Goal: Task Accomplishment & Management: Complete application form

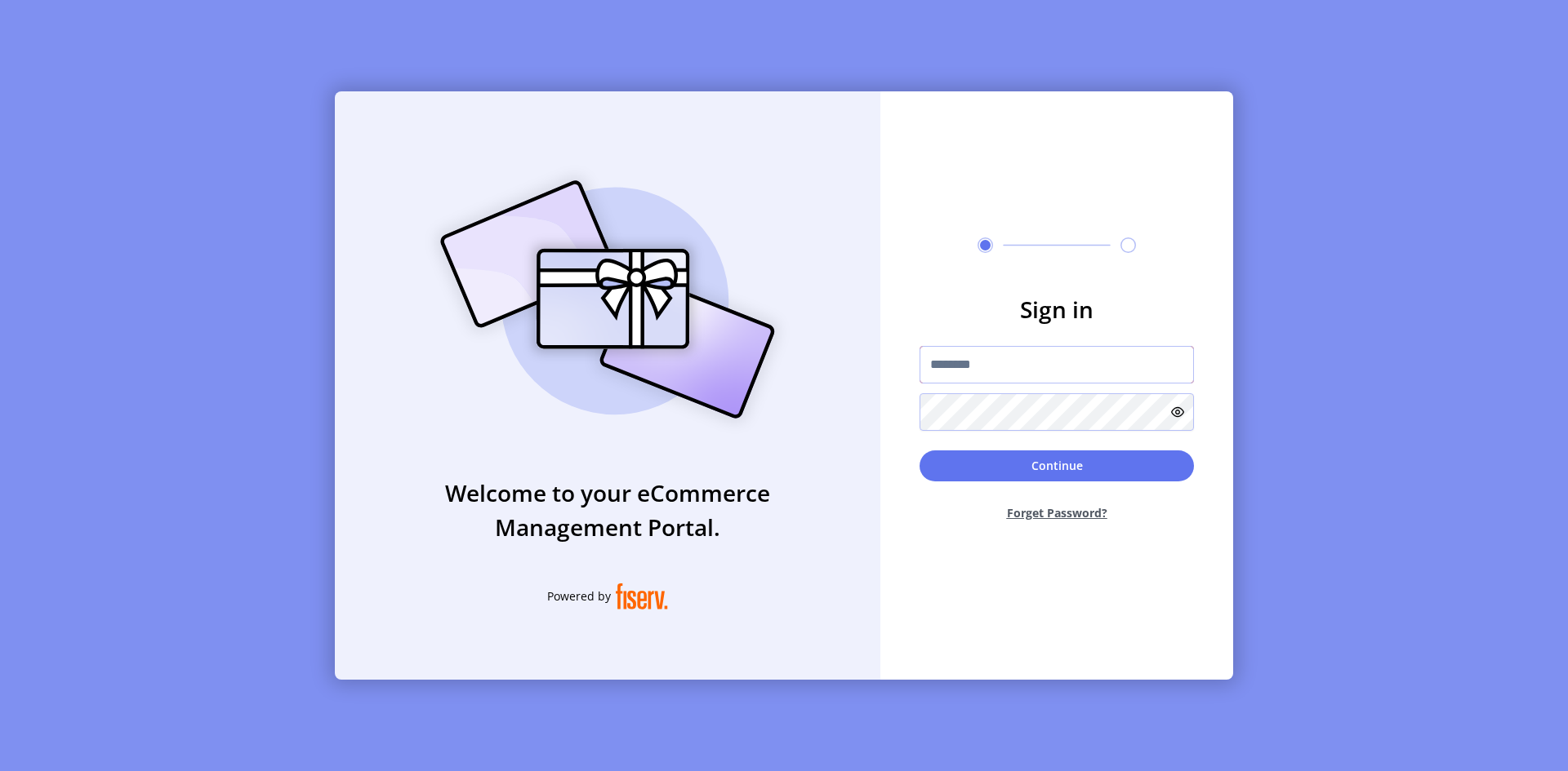
click at [1041, 370] on input "text" at bounding box center [1056, 364] width 274 height 37
type input "**********"
click at [1177, 409] on icon at bounding box center [1178, 412] width 13 height 13
click at [1016, 469] on button "Continue" at bounding box center [1056, 466] width 274 height 31
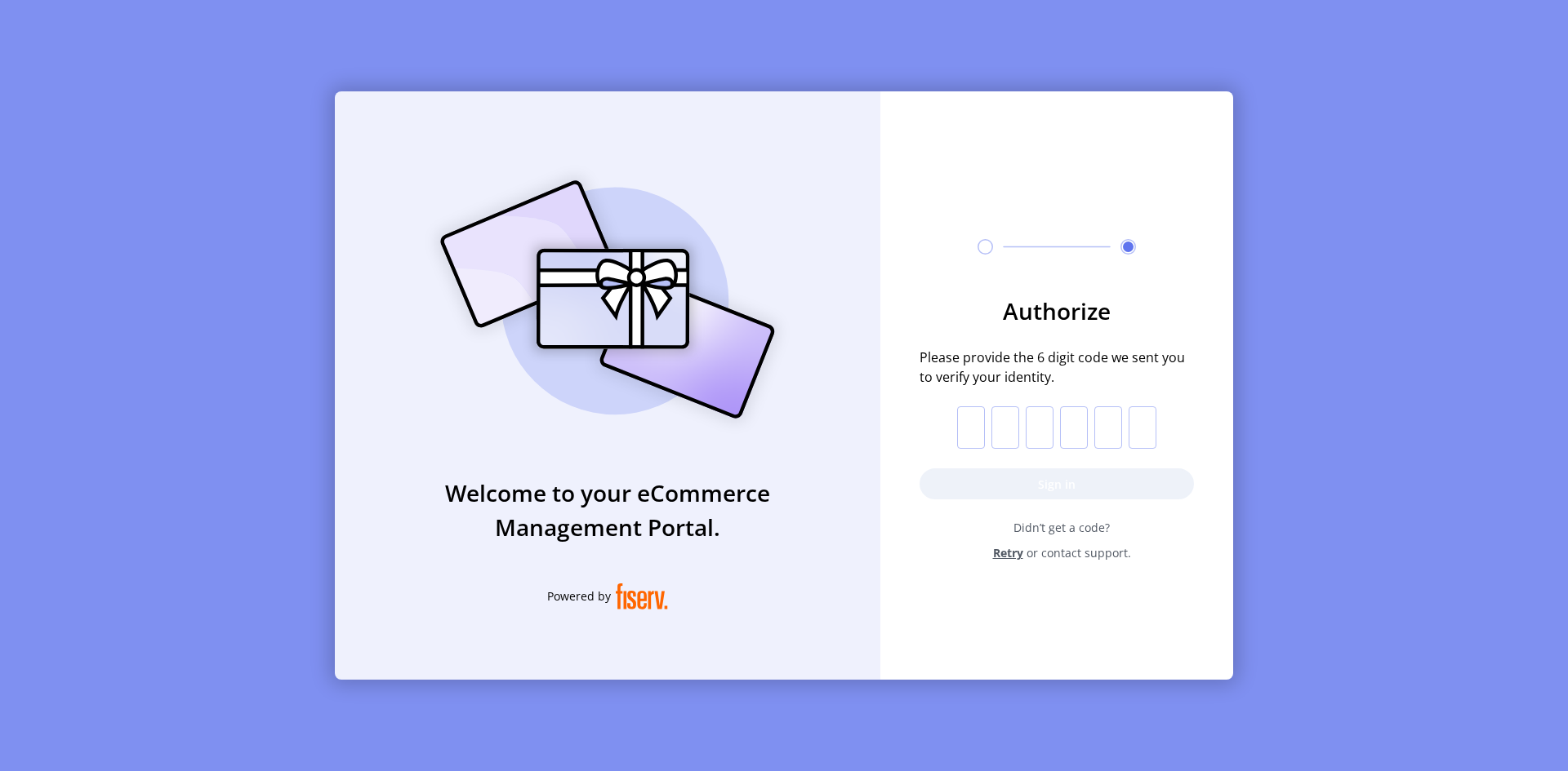
click at [970, 427] on input "text" at bounding box center [971, 427] width 28 height 42
paste input "*"
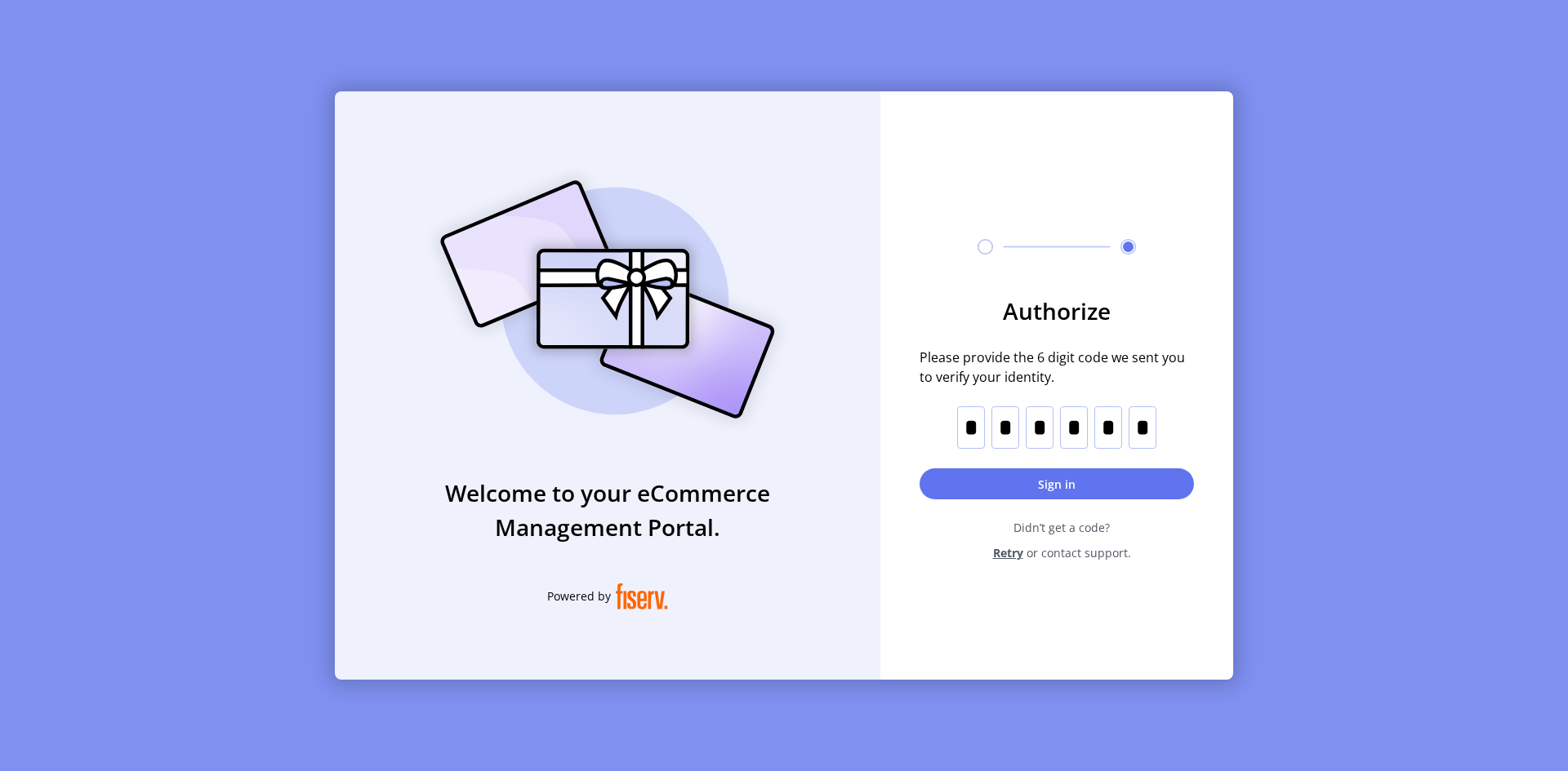
type input "*"
click at [1044, 483] on button "Sign in" at bounding box center [1056, 484] width 274 height 31
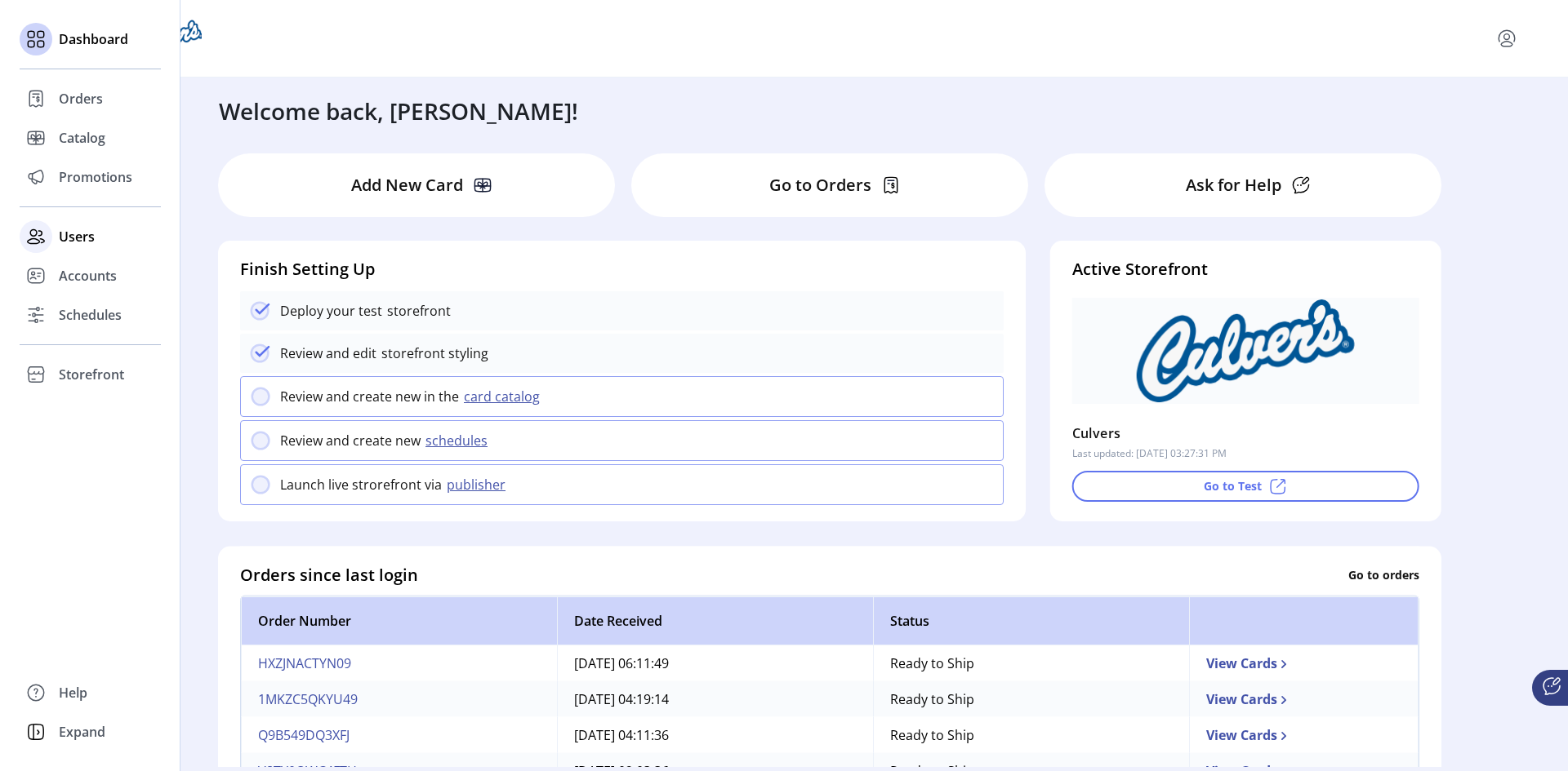
click at [61, 240] on span "Users" at bounding box center [76, 236] width 35 height 20
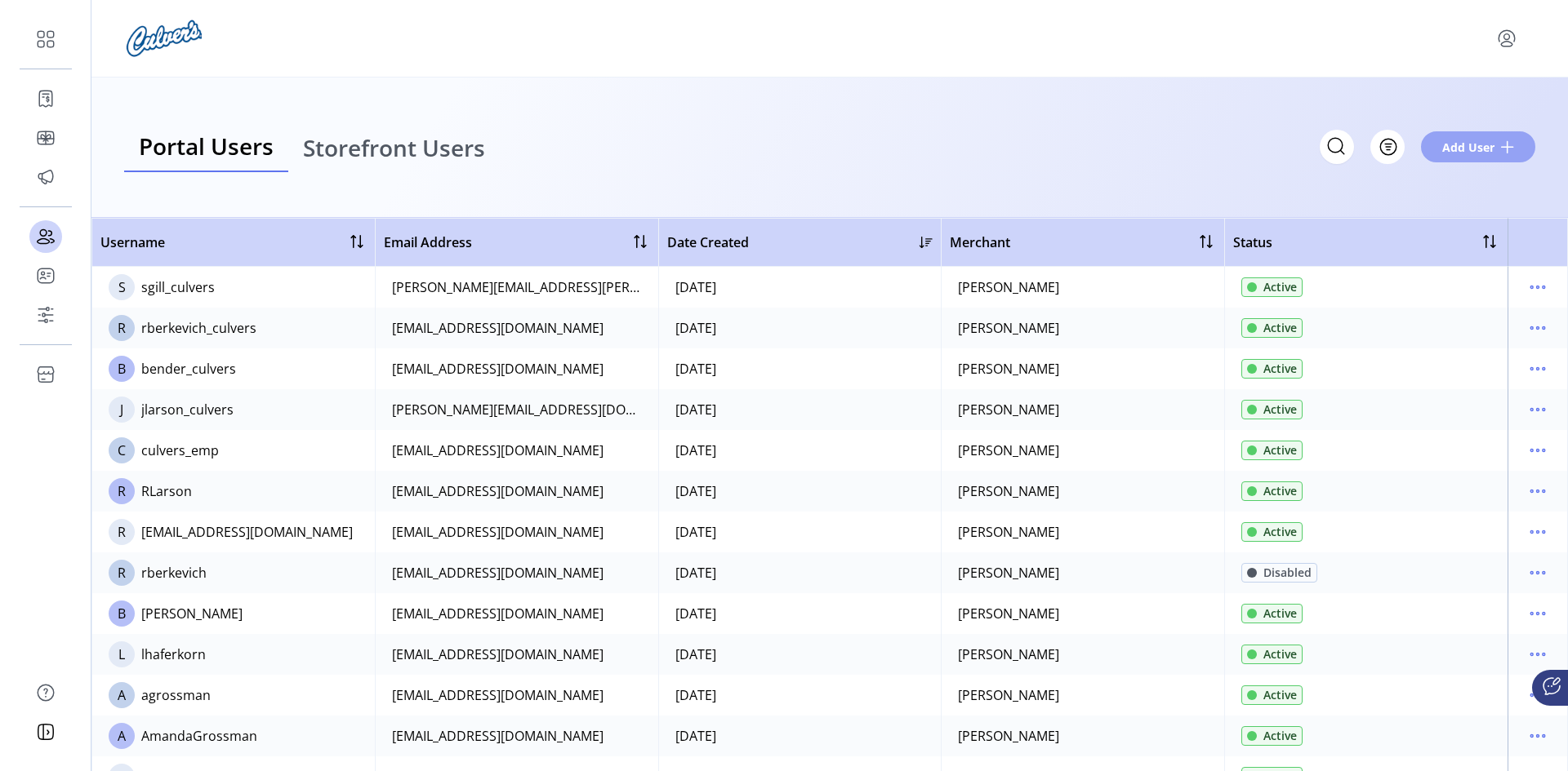
click at [1474, 146] on span "Add User" at bounding box center [1468, 147] width 52 height 17
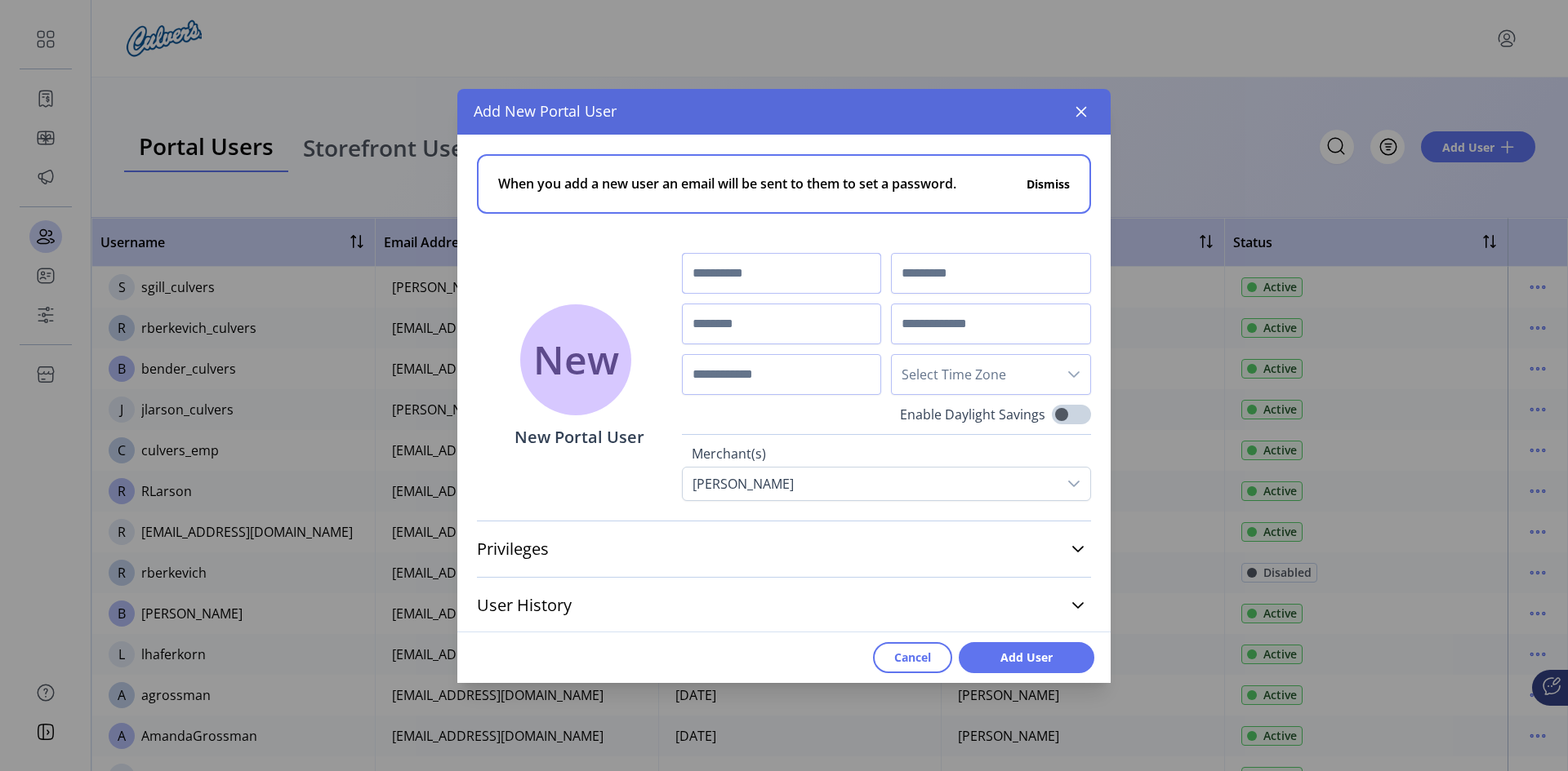
click at [778, 279] on input "text" at bounding box center [782, 273] width 200 height 41
type input "********"
type input "*******"
click at [760, 330] on input "text" at bounding box center [782, 324] width 200 height 41
type input "**********"
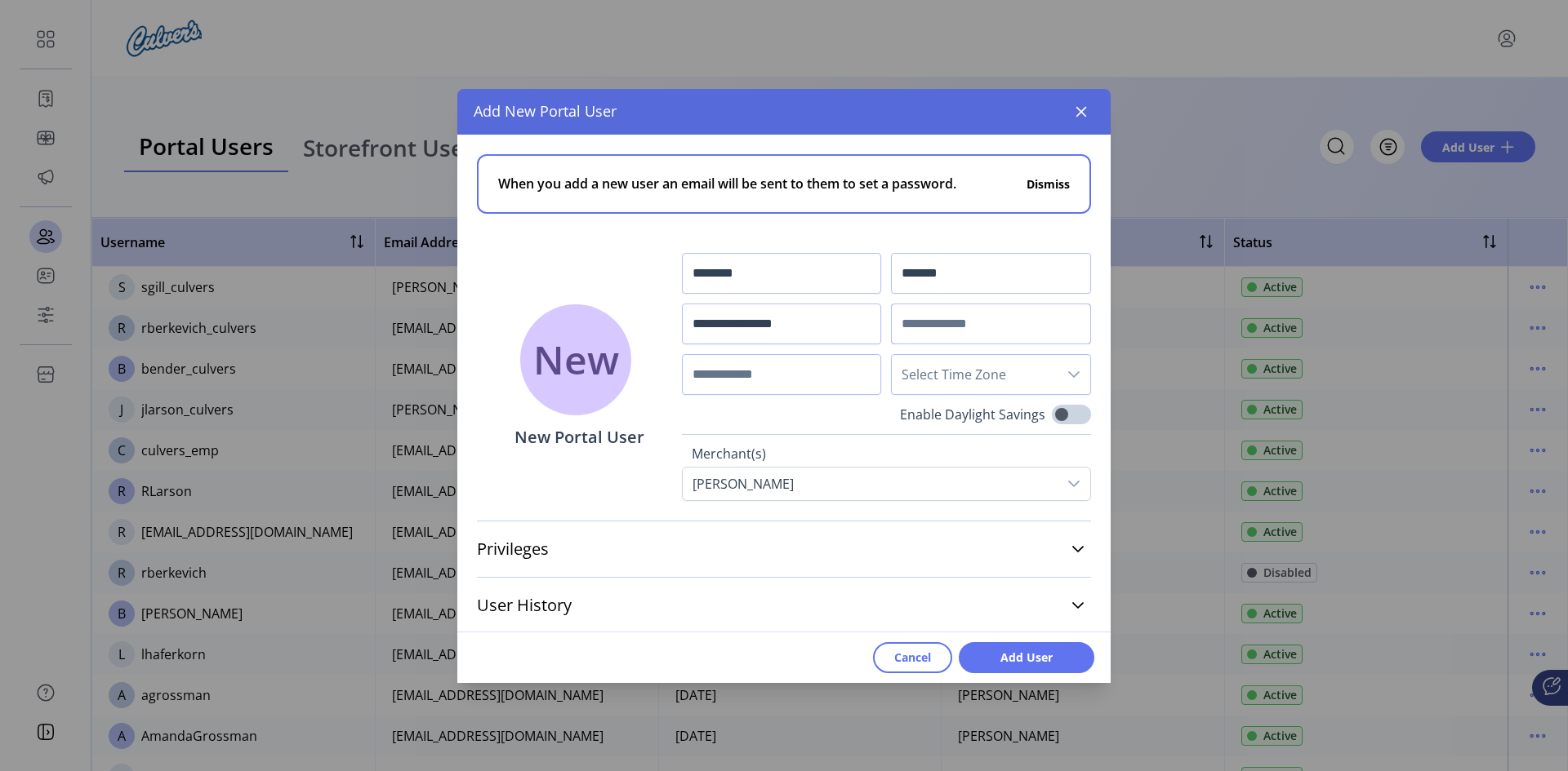
click at [909, 325] on input "text" at bounding box center [990, 324] width 200 height 41
paste input "**********"
type input "**********"
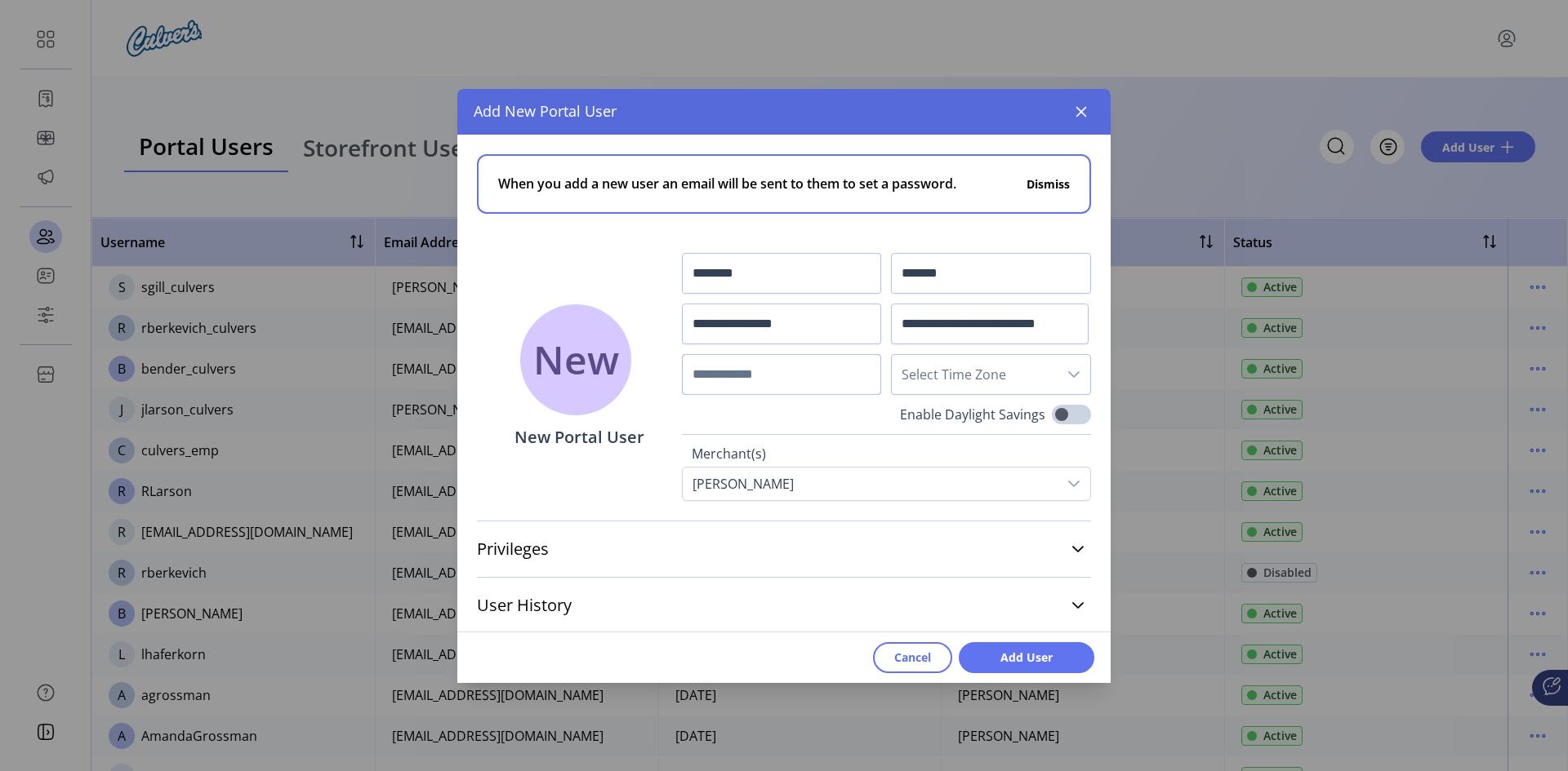
click at [792, 372] on input "text" at bounding box center [782, 374] width 200 height 41
click at [1070, 375] on icon "dropdown trigger" at bounding box center [1074, 374] width 13 height 13
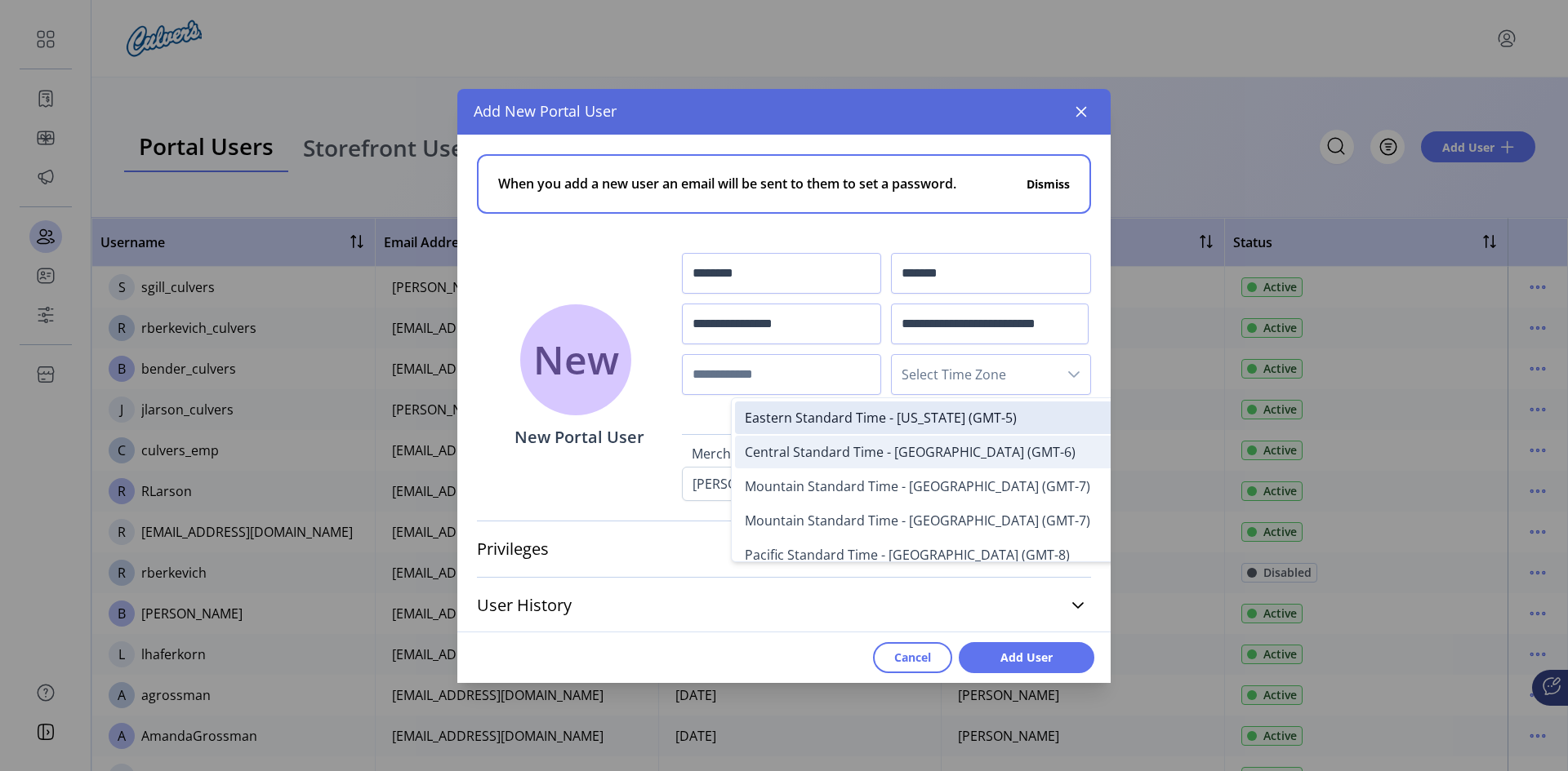
click at [823, 453] on span "Central Standard Time - [GEOGRAPHIC_DATA] (GMT-6)" at bounding box center [910, 452] width 331 height 18
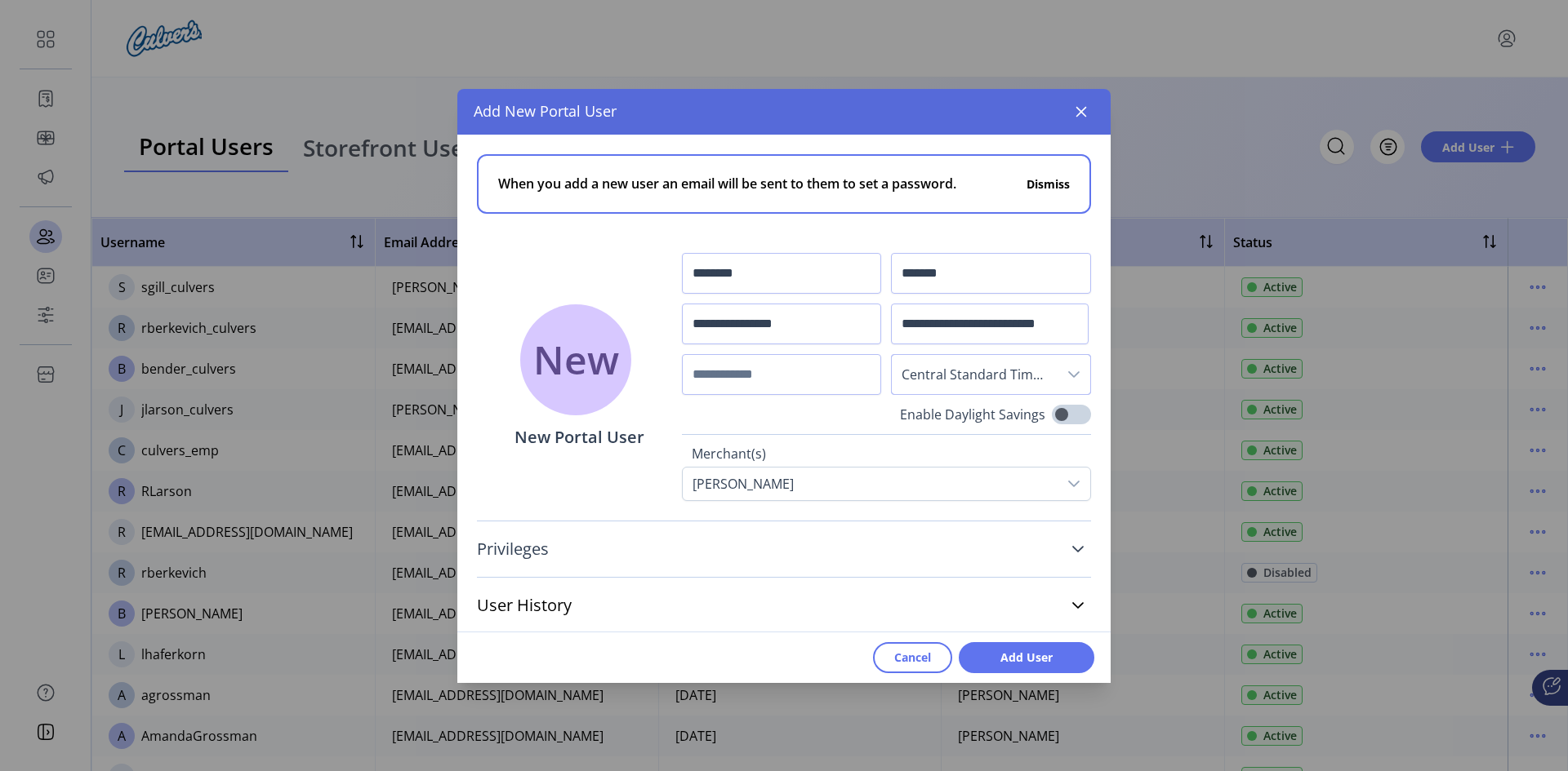
click at [1071, 546] on icon at bounding box center [1077, 549] width 13 height 13
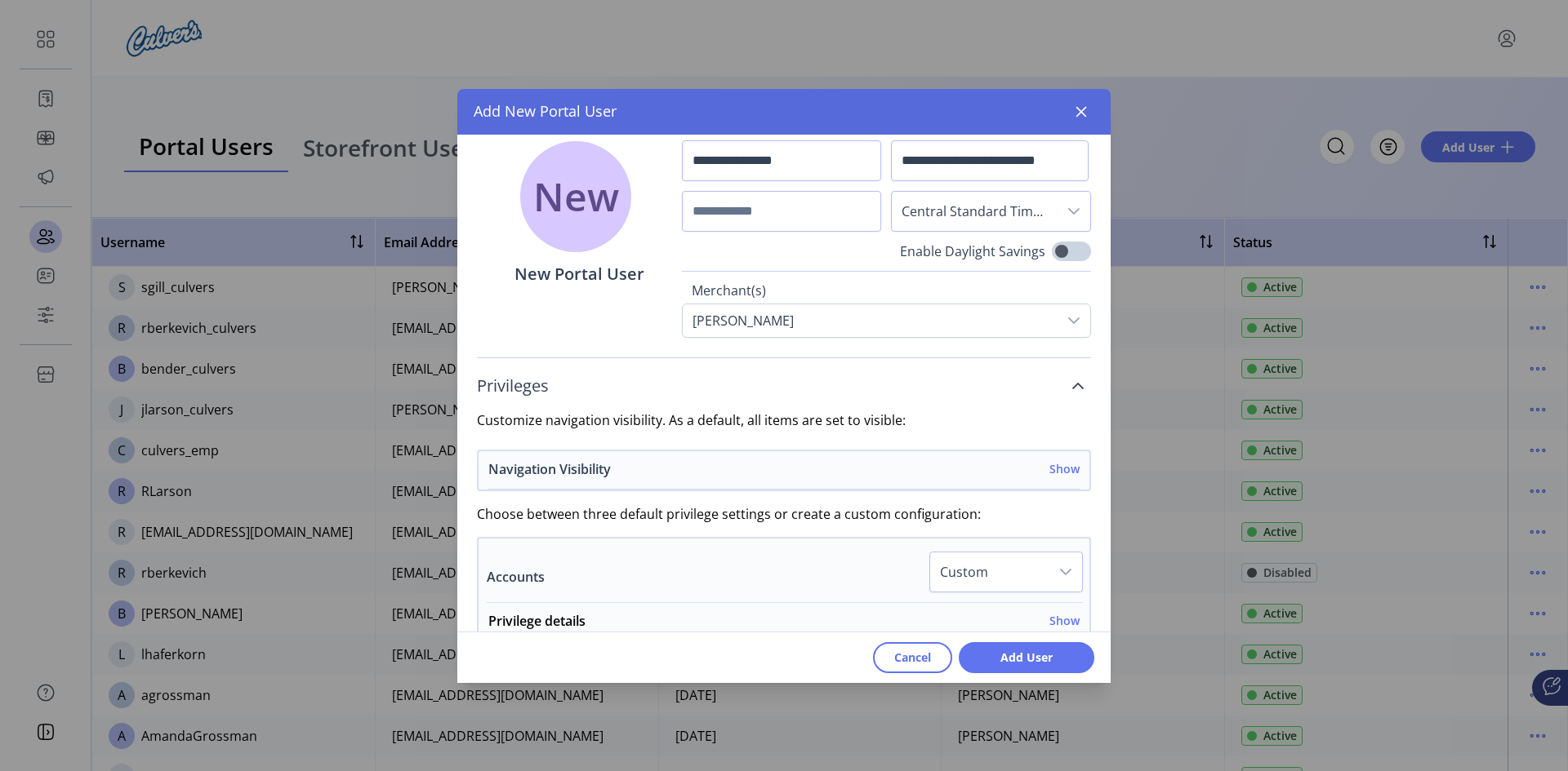
click at [1050, 469] on h6 "Show" at bounding box center [1064, 469] width 30 height 17
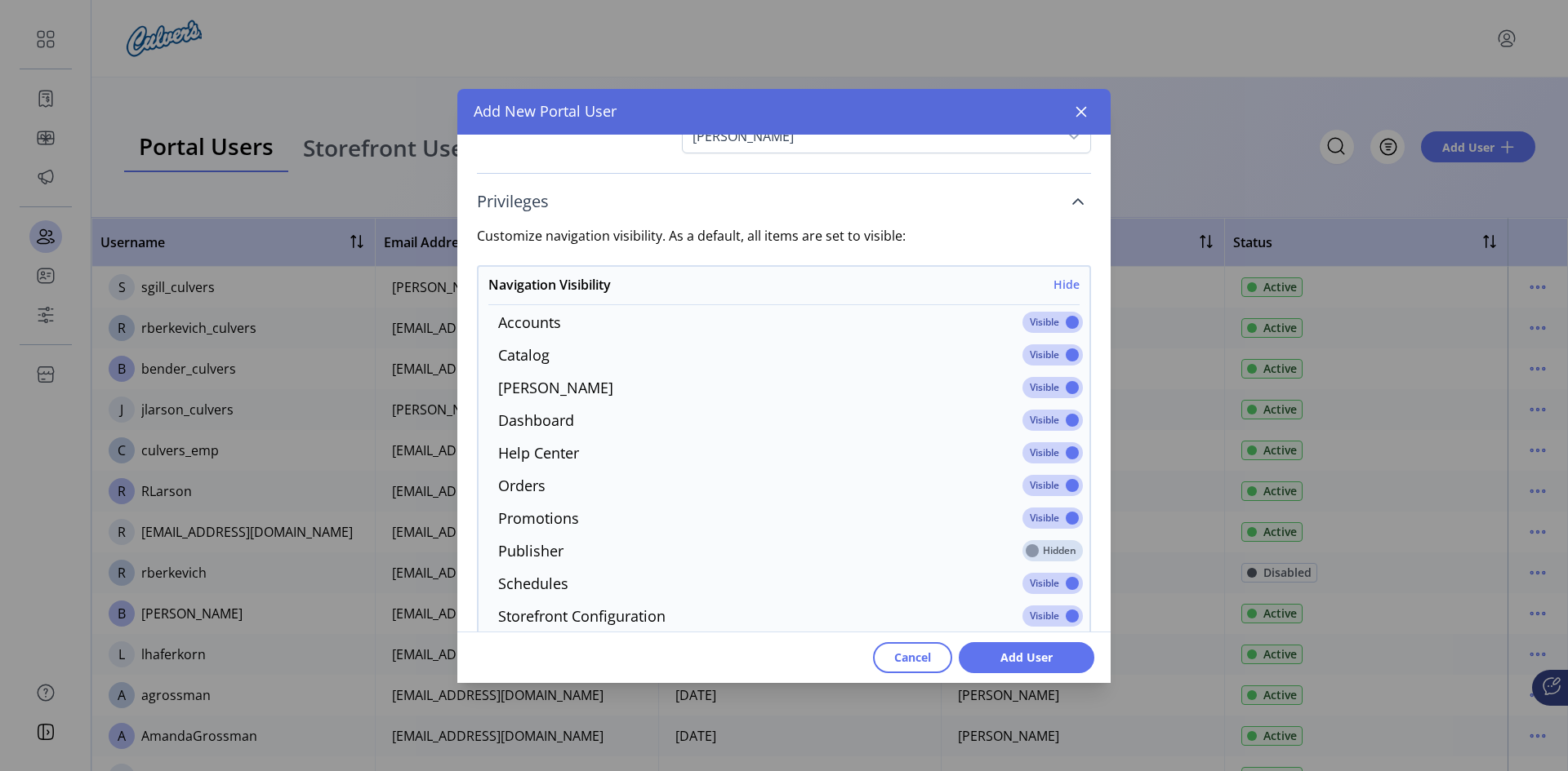
scroll to position [408, 0]
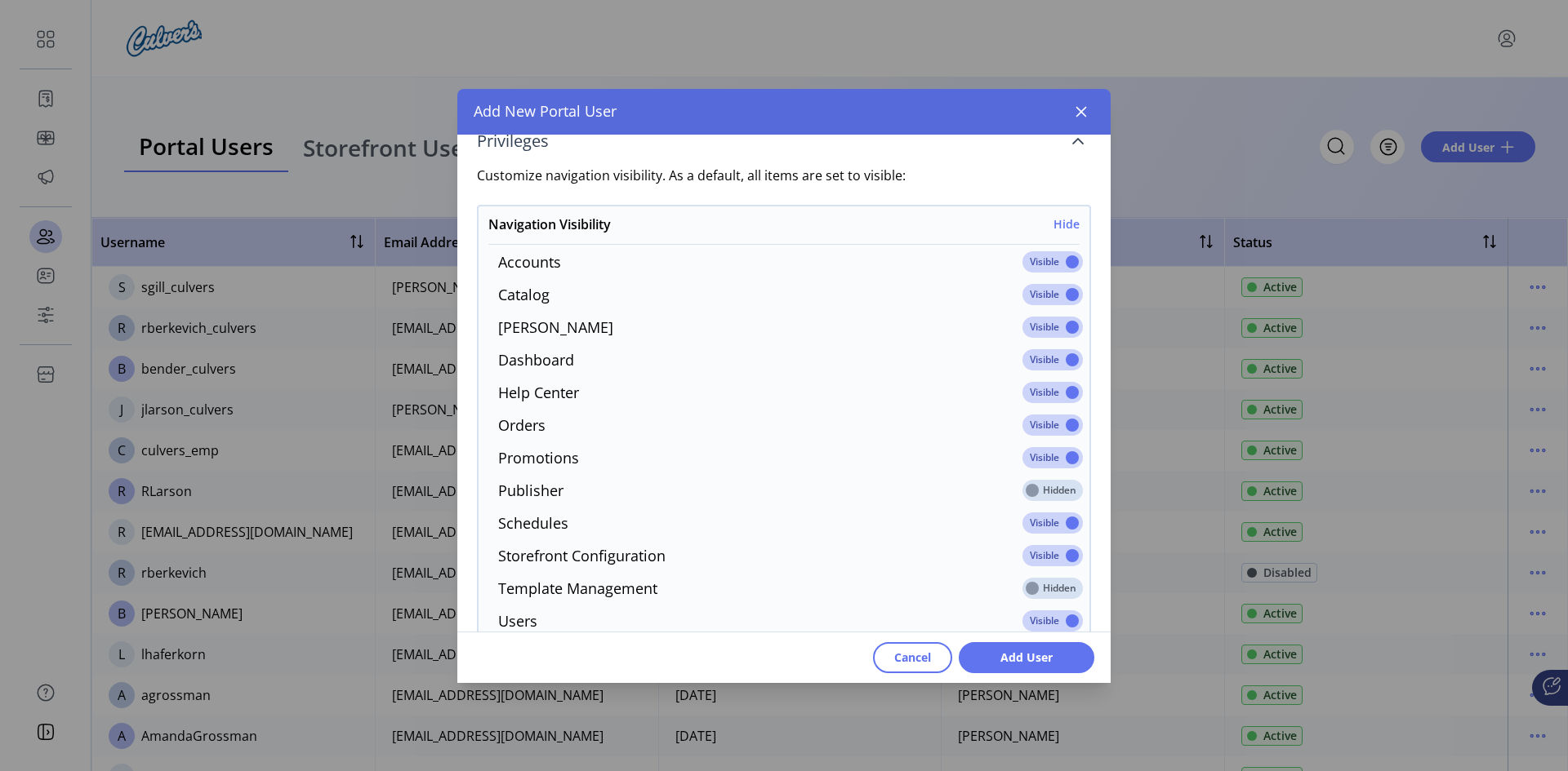
click at [1060, 256] on span at bounding box center [1053, 261] width 61 height 22
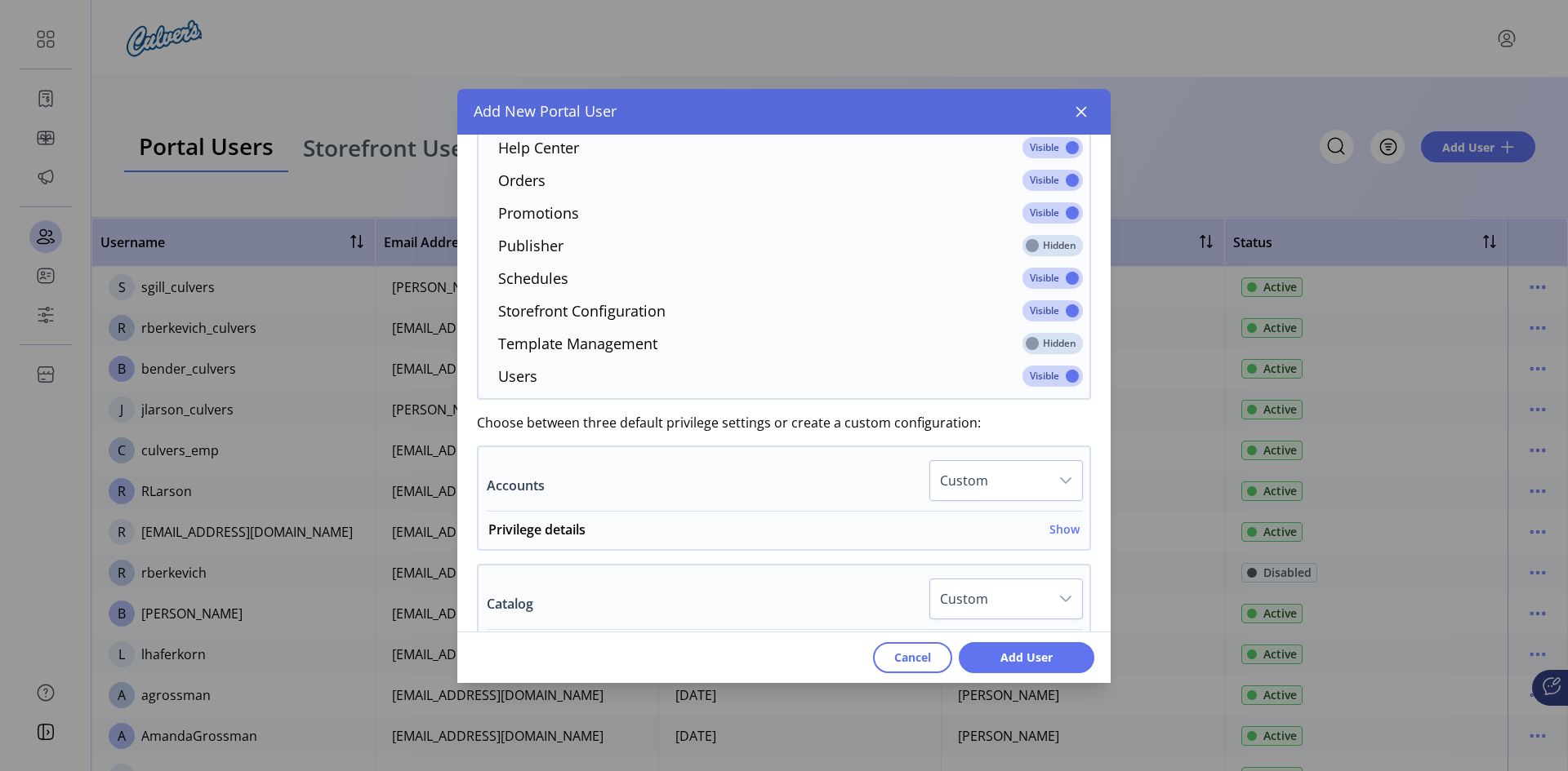
scroll to position [816, 0]
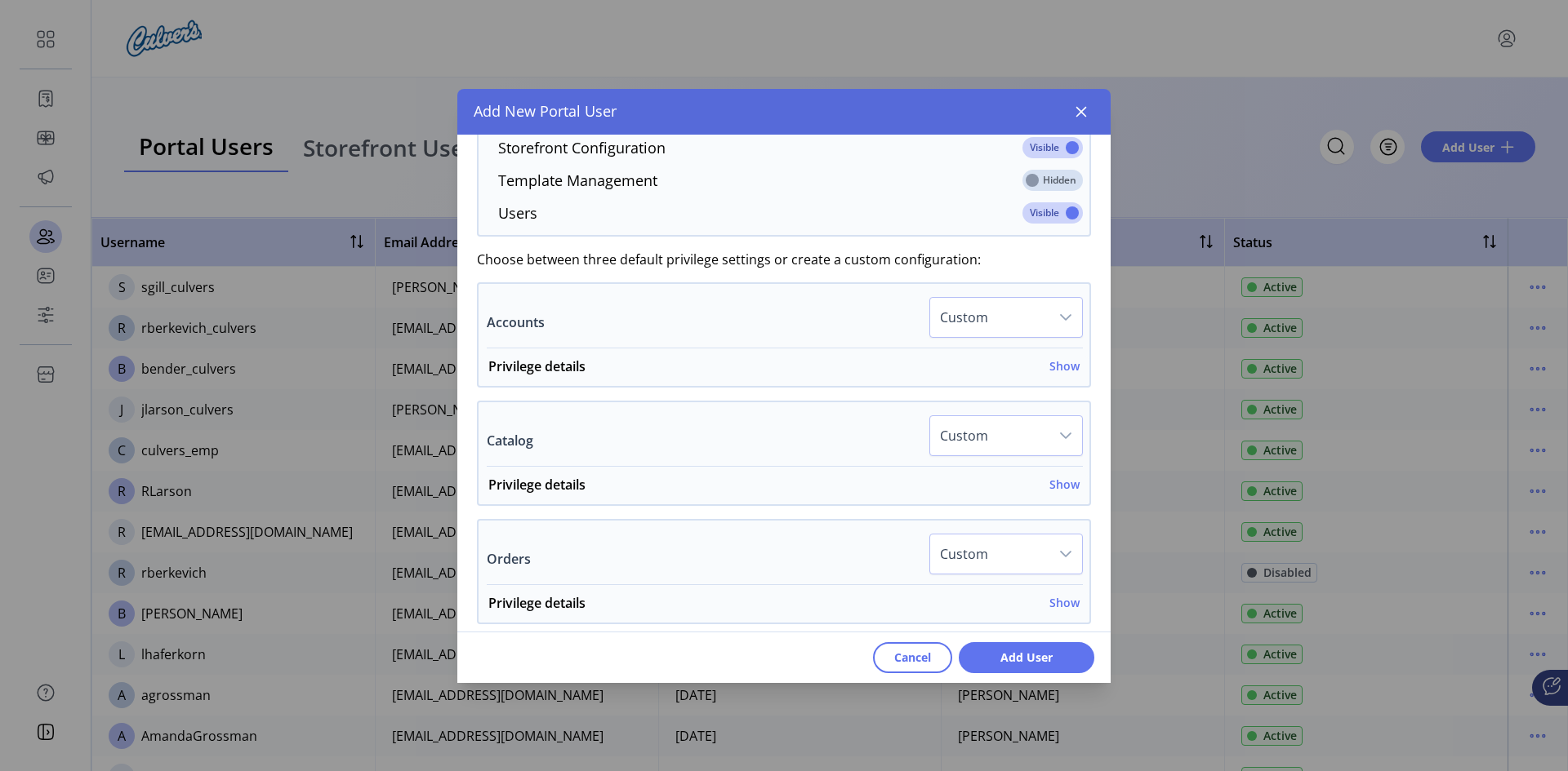
click at [1059, 316] on icon "dropdown trigger" at bounding box center [1065, 317] width 13 height 13
click at [1062, 363] on h6 "Show" at bounding box center [1064, 366] width 30 height 17
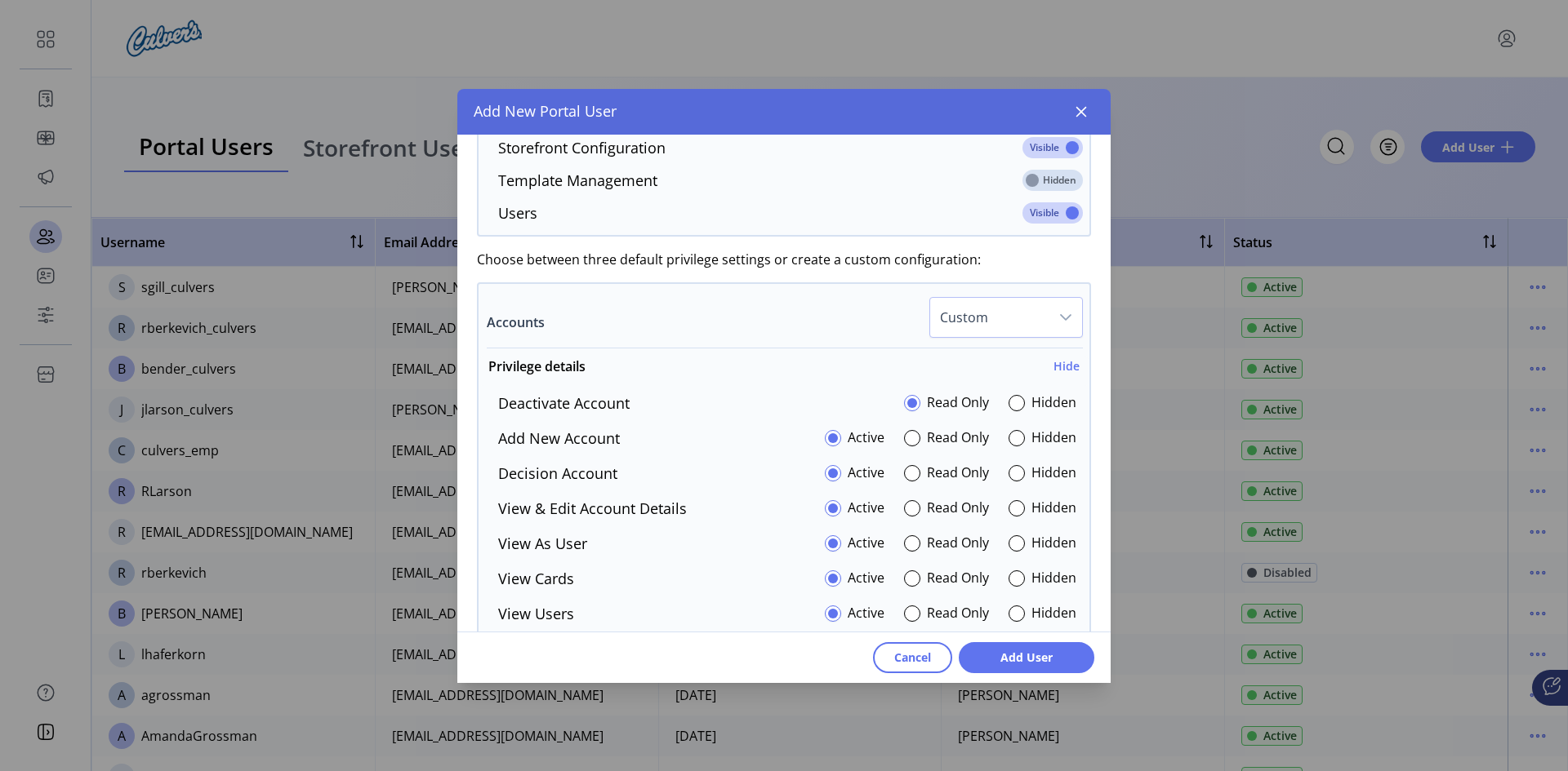
click at [1060, 318] on icon "dropdown trigger" at bounding box center [1065, 318] width 11 height 7
click at [988, 428] on span "All Hidden" at bounding box center [975, 429] width 63 height 18
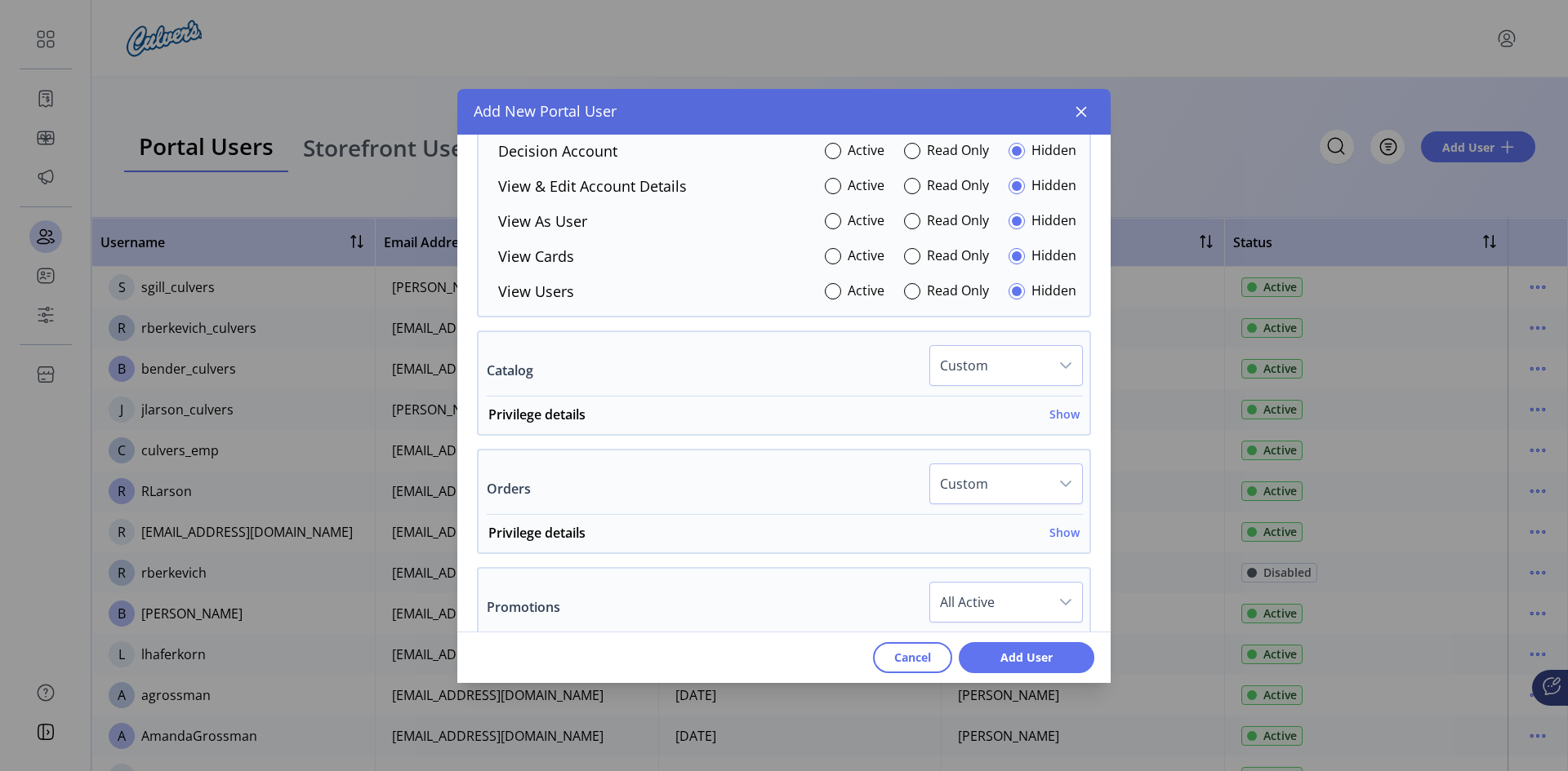
scroll to position [1142, 0]
click at [1049, 407] on h6 "Show" at bounding box center [1064, 410] width 30 height 17
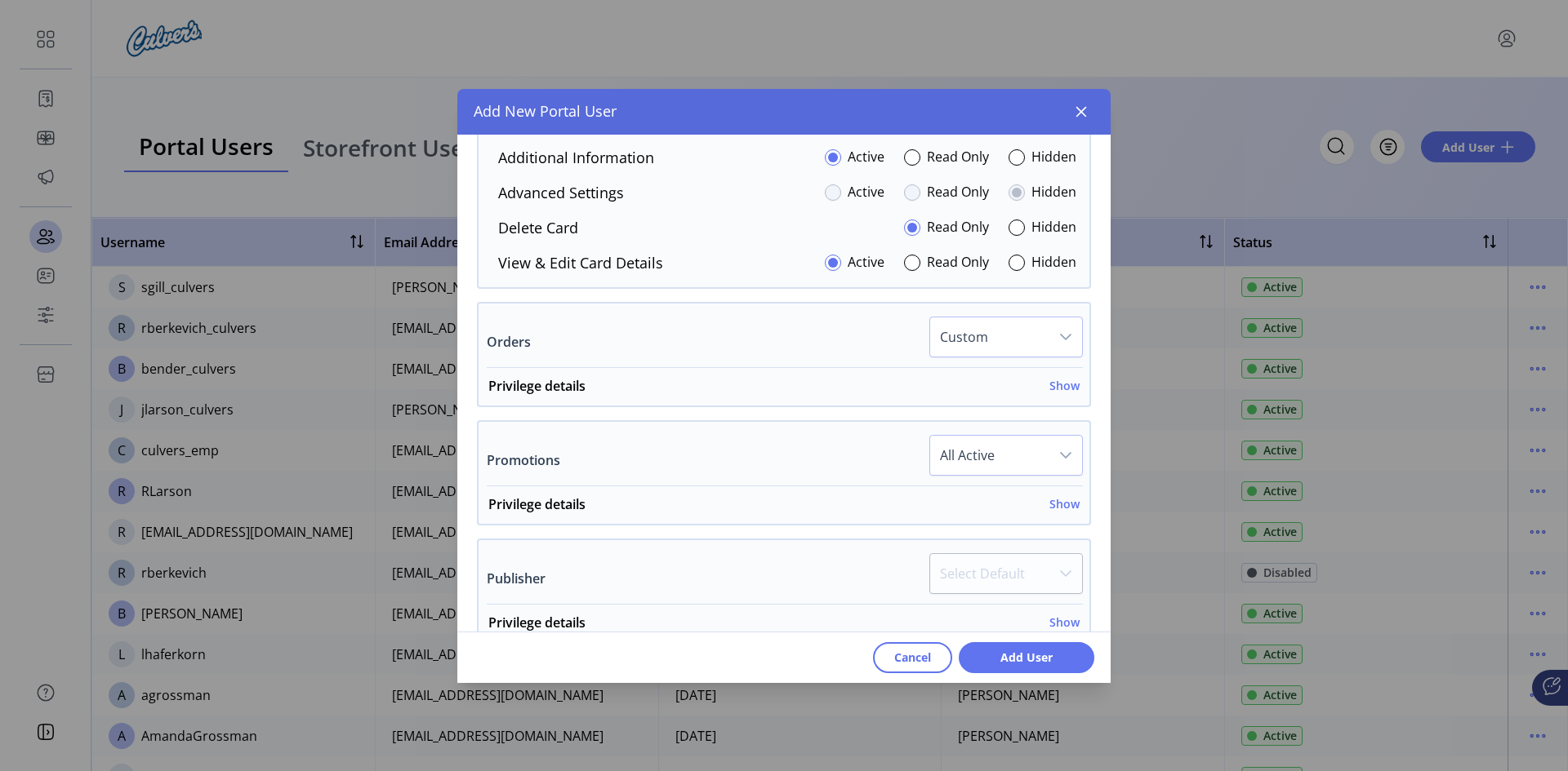
scroll to position [1469, 0]
click at [1059, 383] on h6 "Show" at bounding box center [1064, 384] width 30 height 17
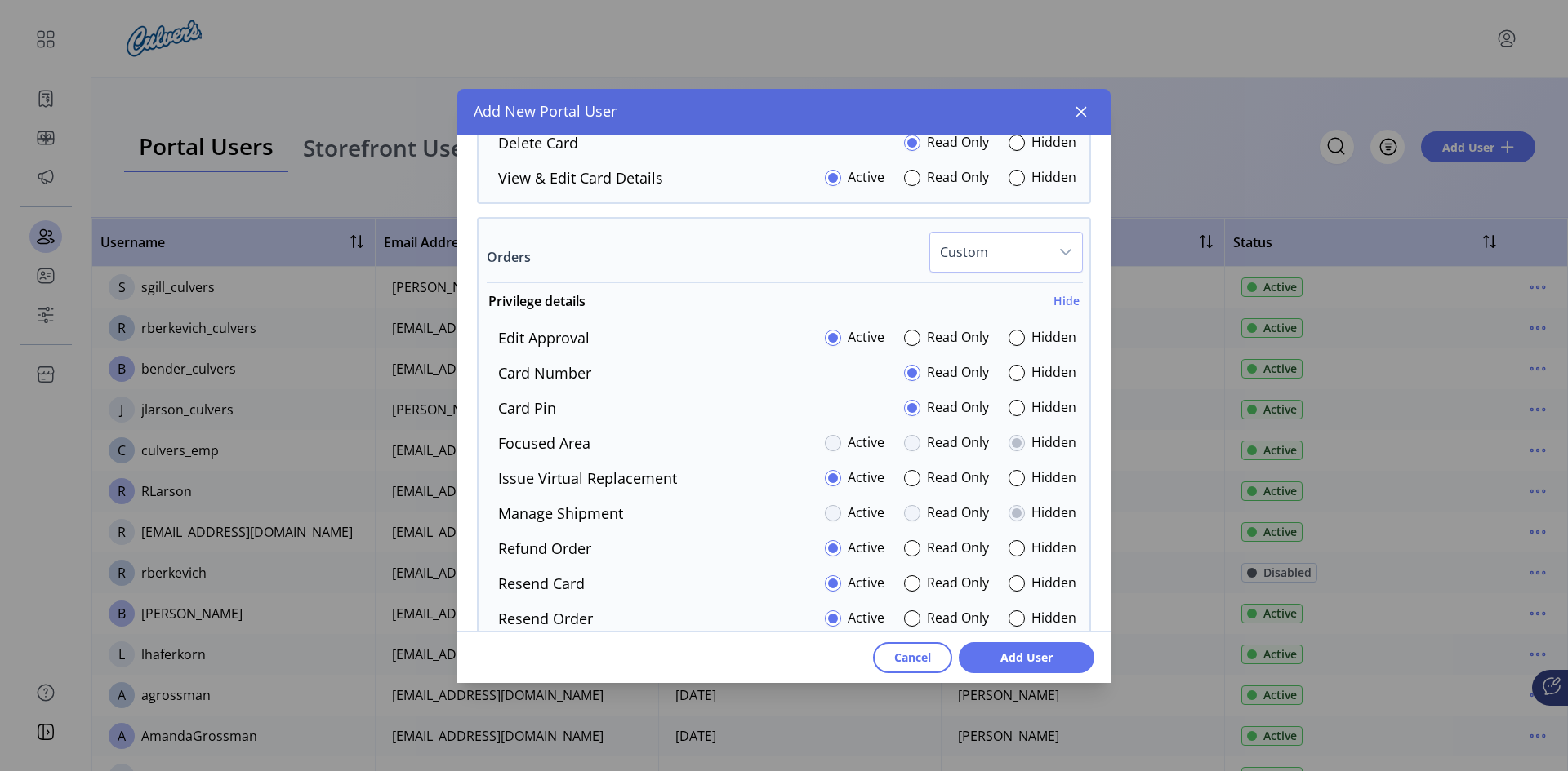
scroll to position [1632, 0]
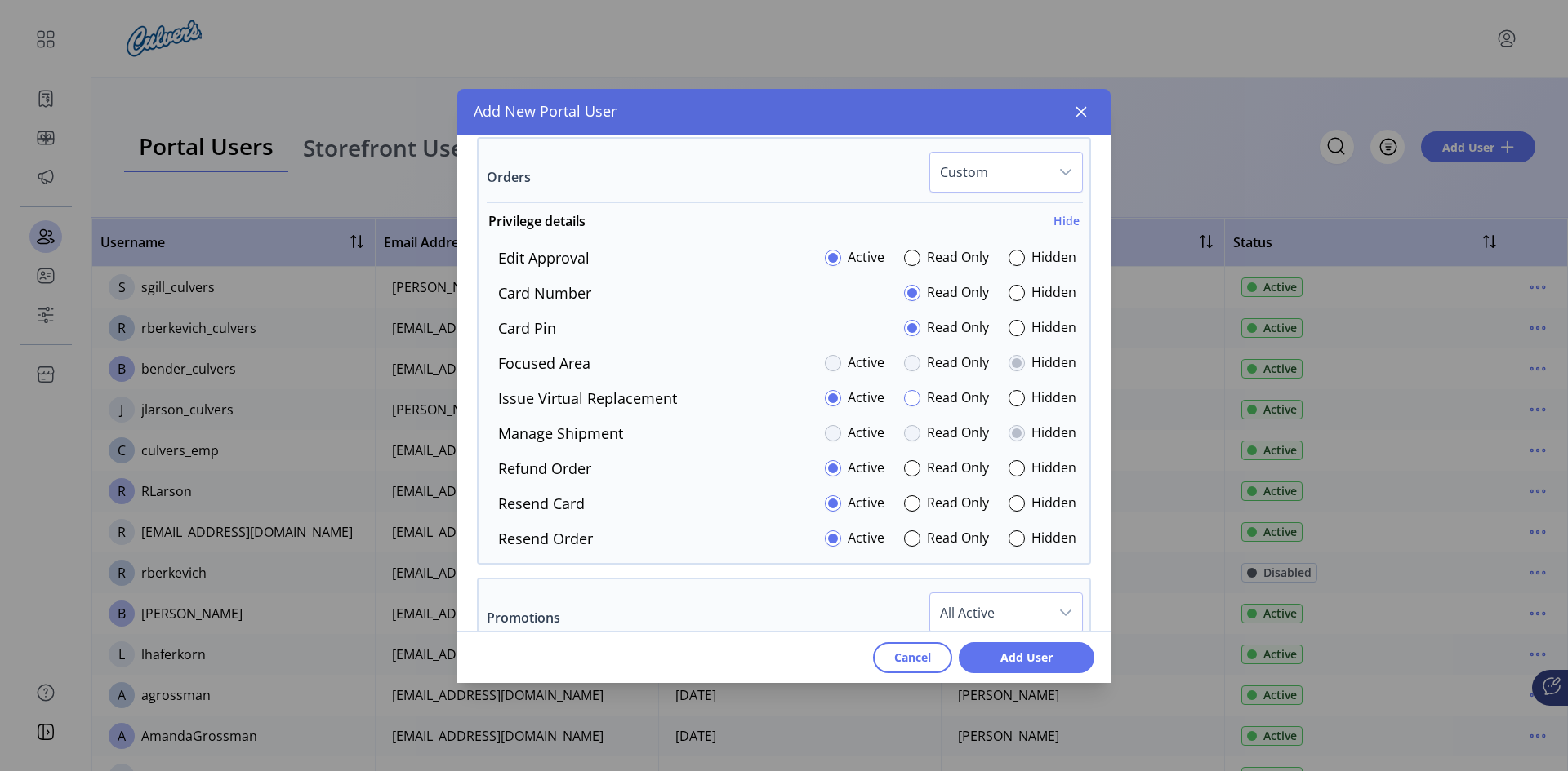
click at [904, 400] on div at bounding box center [912, 398] width 16 height 16
click at [1009, 323] on div at bounding box center [1016, 328] width 16 height 16
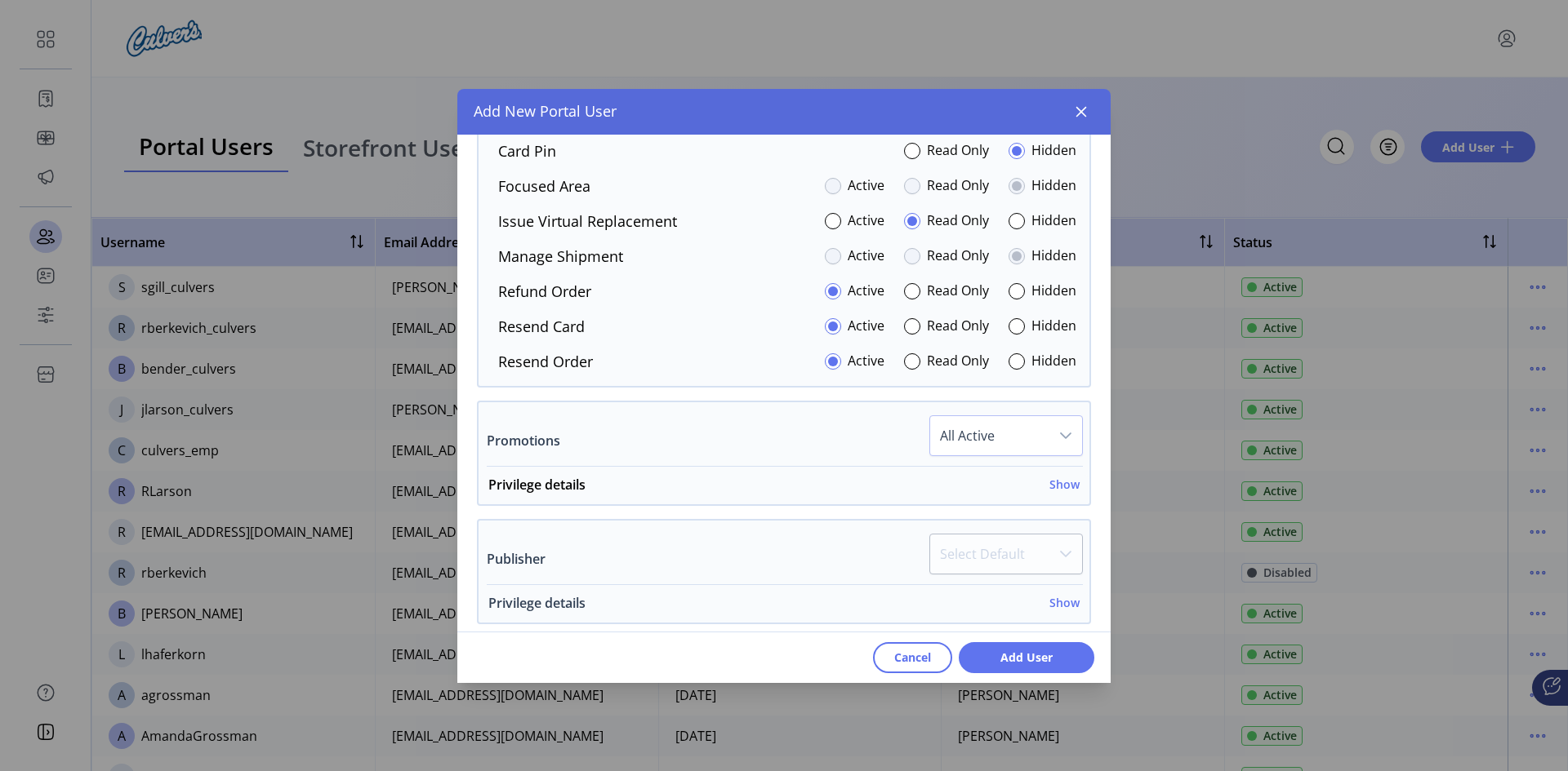
scroll to position [1877, 0]
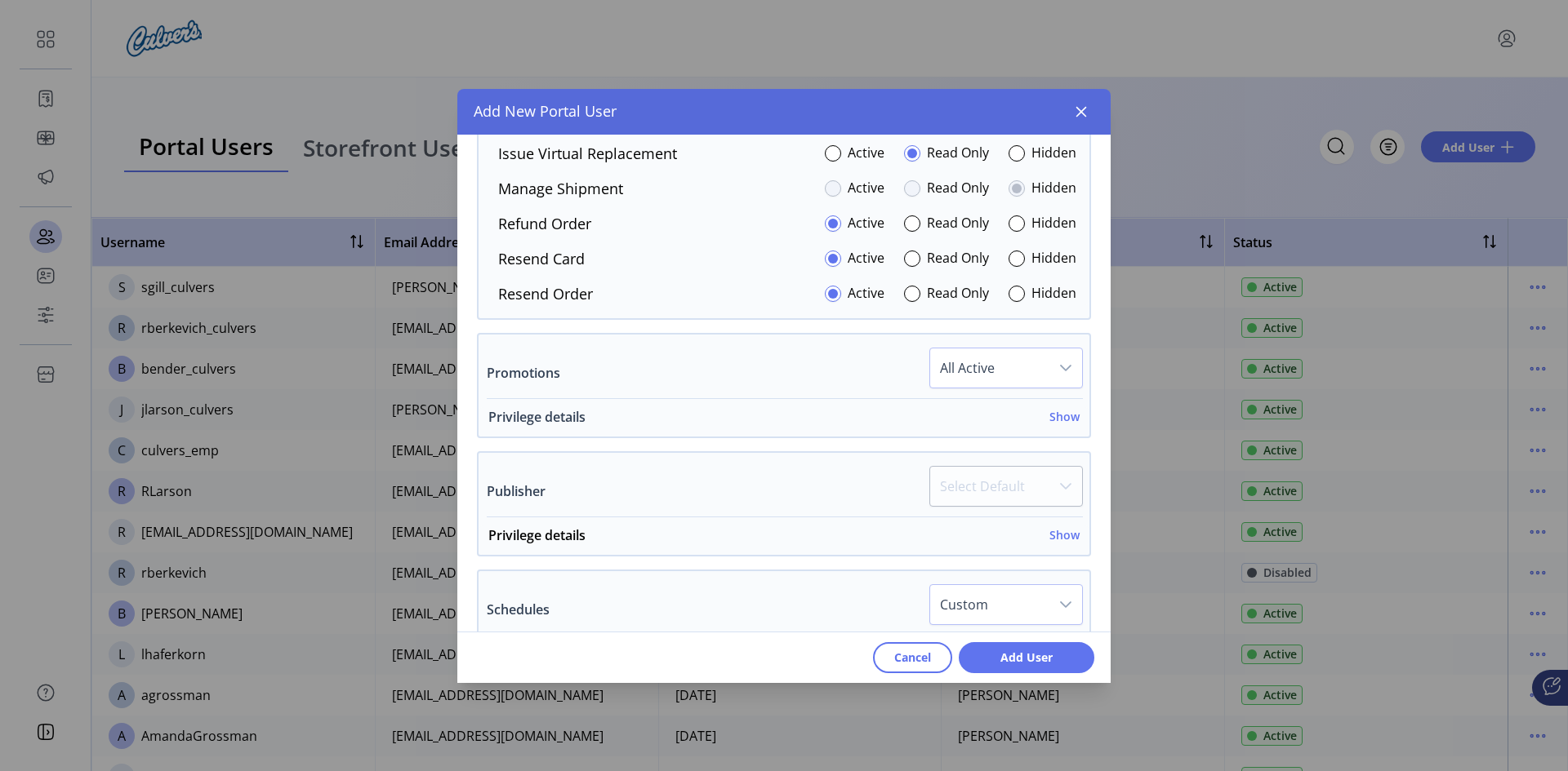
click at [1061, 418] on h6 "Show" at bounding box center [1064, 417] width 30 height 17
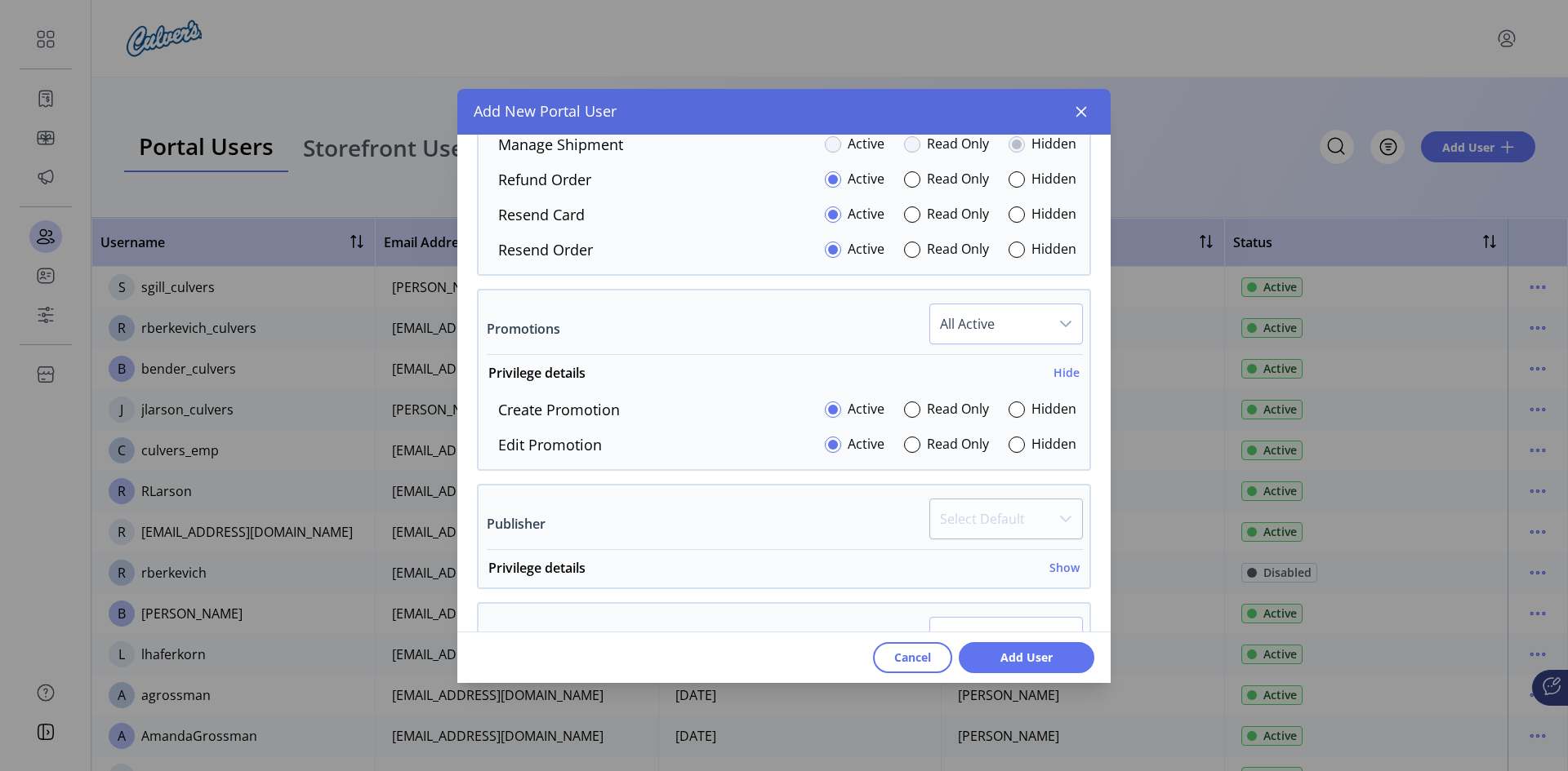
scroll to position [2040, 0]
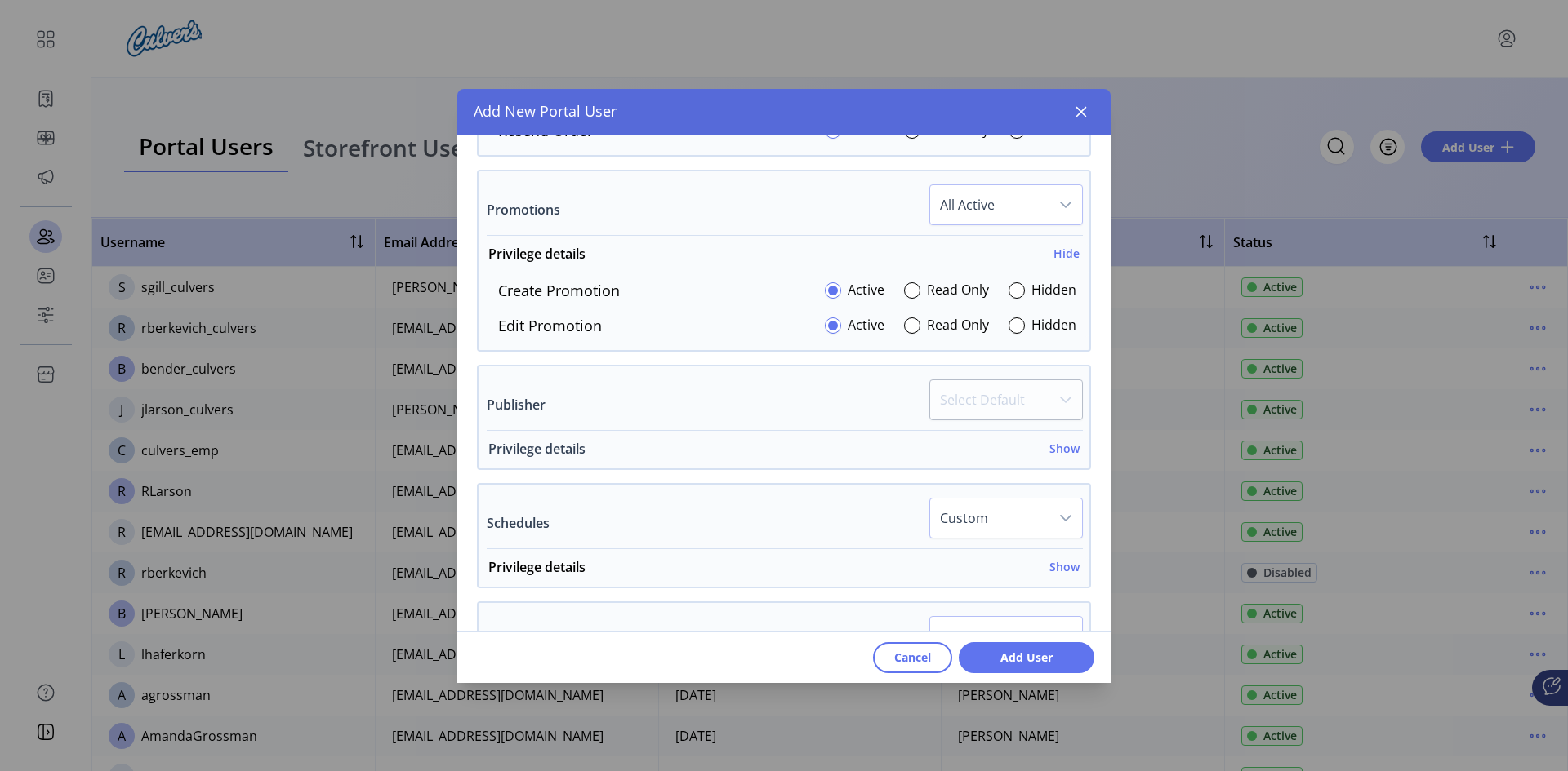
click at [1055, 449] on h6 "Show" at bounding box center [1064, 448] width 30 height 17
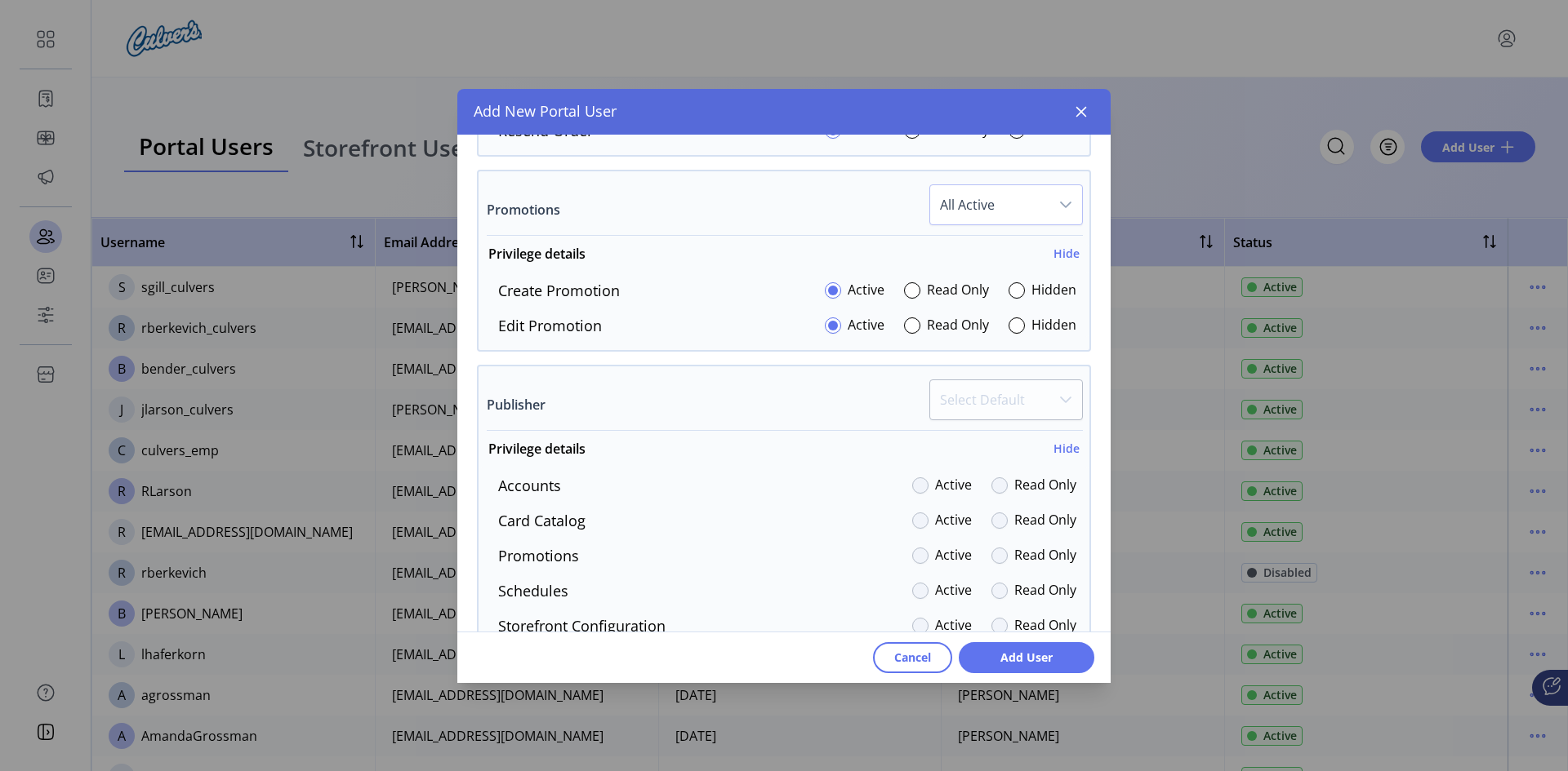
click at [1066, 395] on p-dropdown "Select Default" at bounding box center [1005, 405] width 153 height 50
click at [1057, 398] on p-dropdown "Select Default" at bounding box center [1005, 405] width 153 height 50
click at [1054, 447] on h6 "Hide" at bounding box center [1067, 448] width 26 height 17
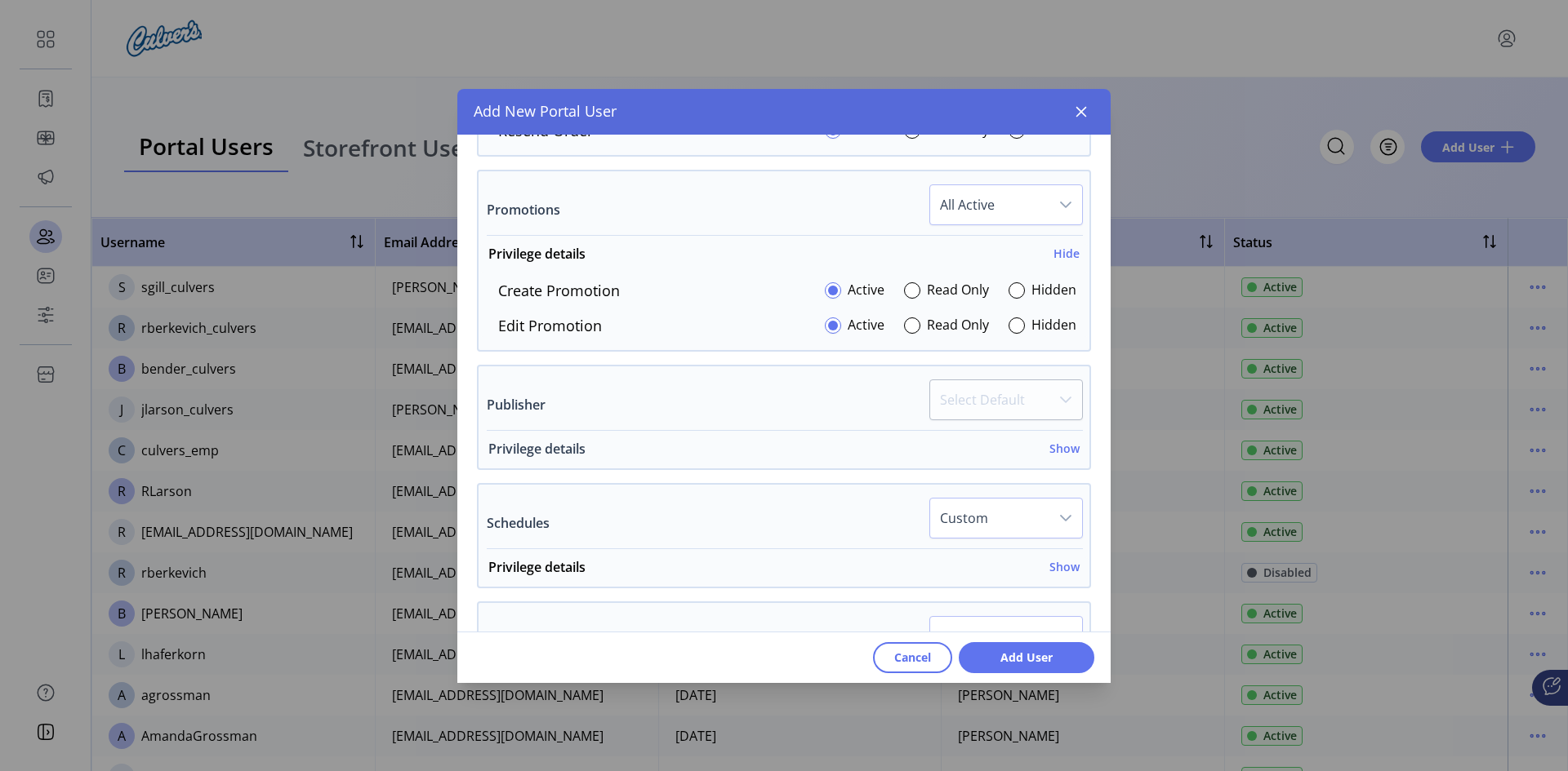
click at [1053, 447] on h6 "Show" at bounding box center [1064, 448] width 30 height 17
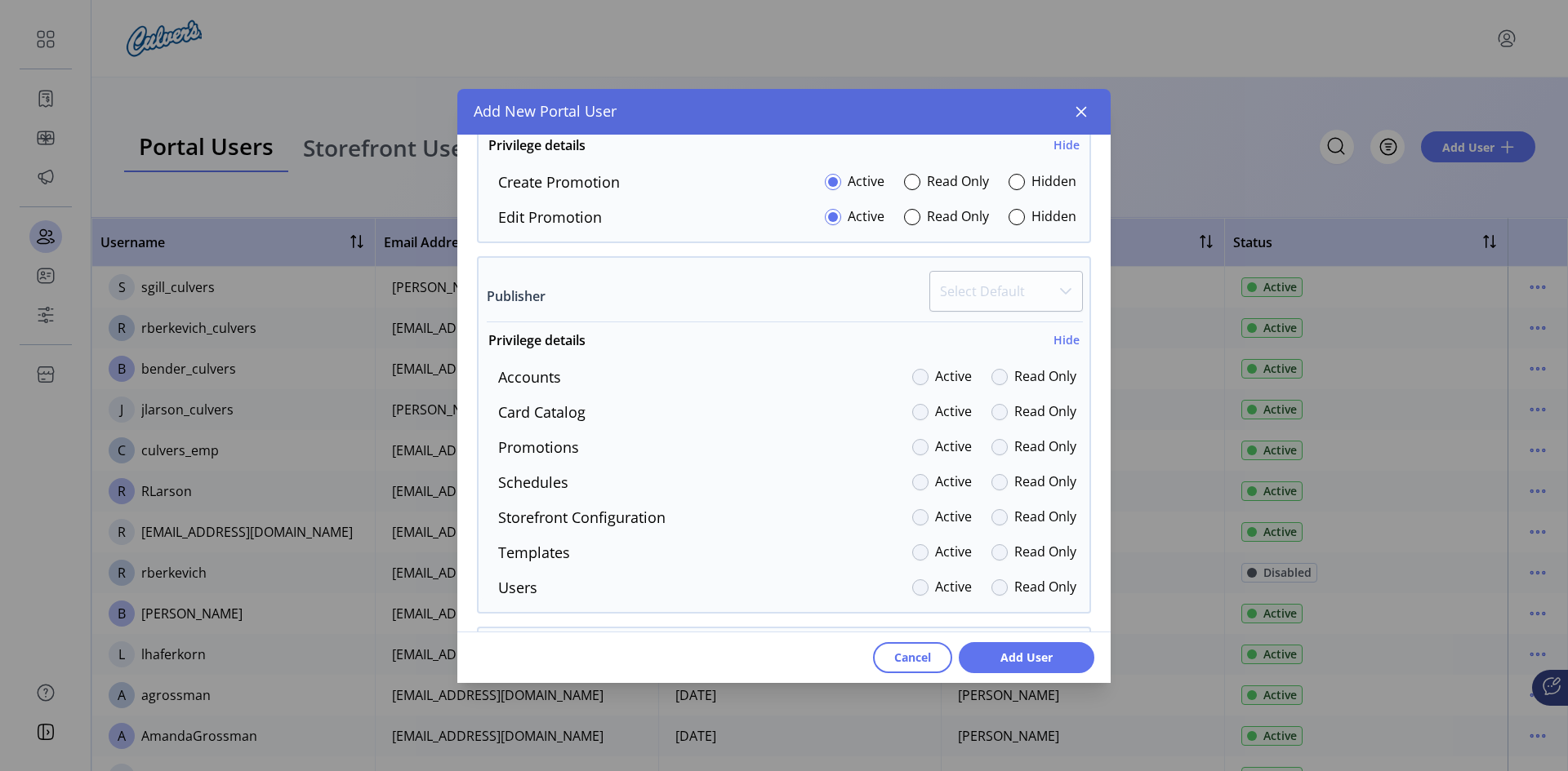
scroll to position [2122, 0]
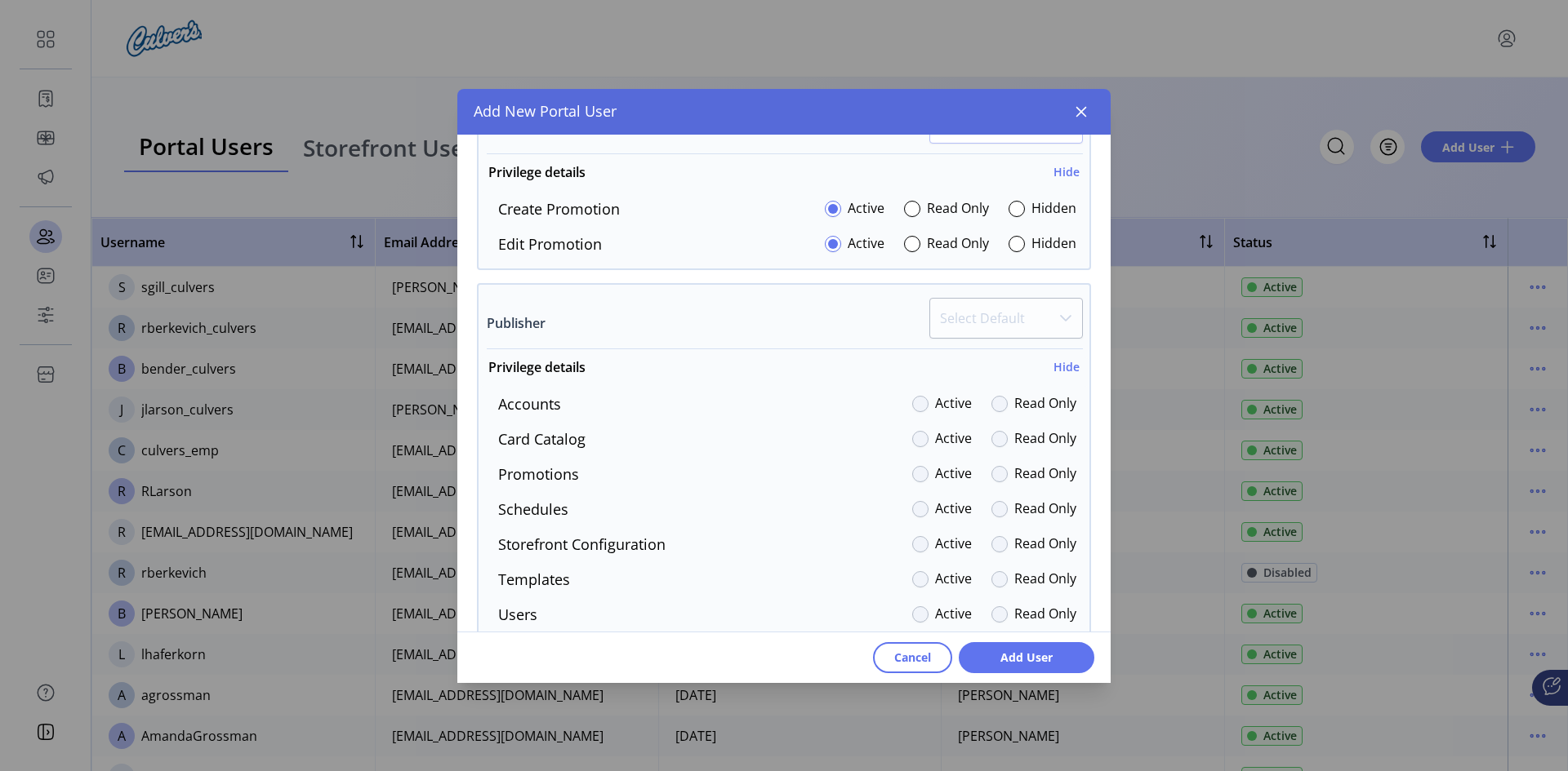
click at [694, 405] on div "Accounts Active Read Only" at bounding box center [780, 404] width 591 height 22
click at [991, 440] on div at bounding box center [999, 439] width 16 height 16
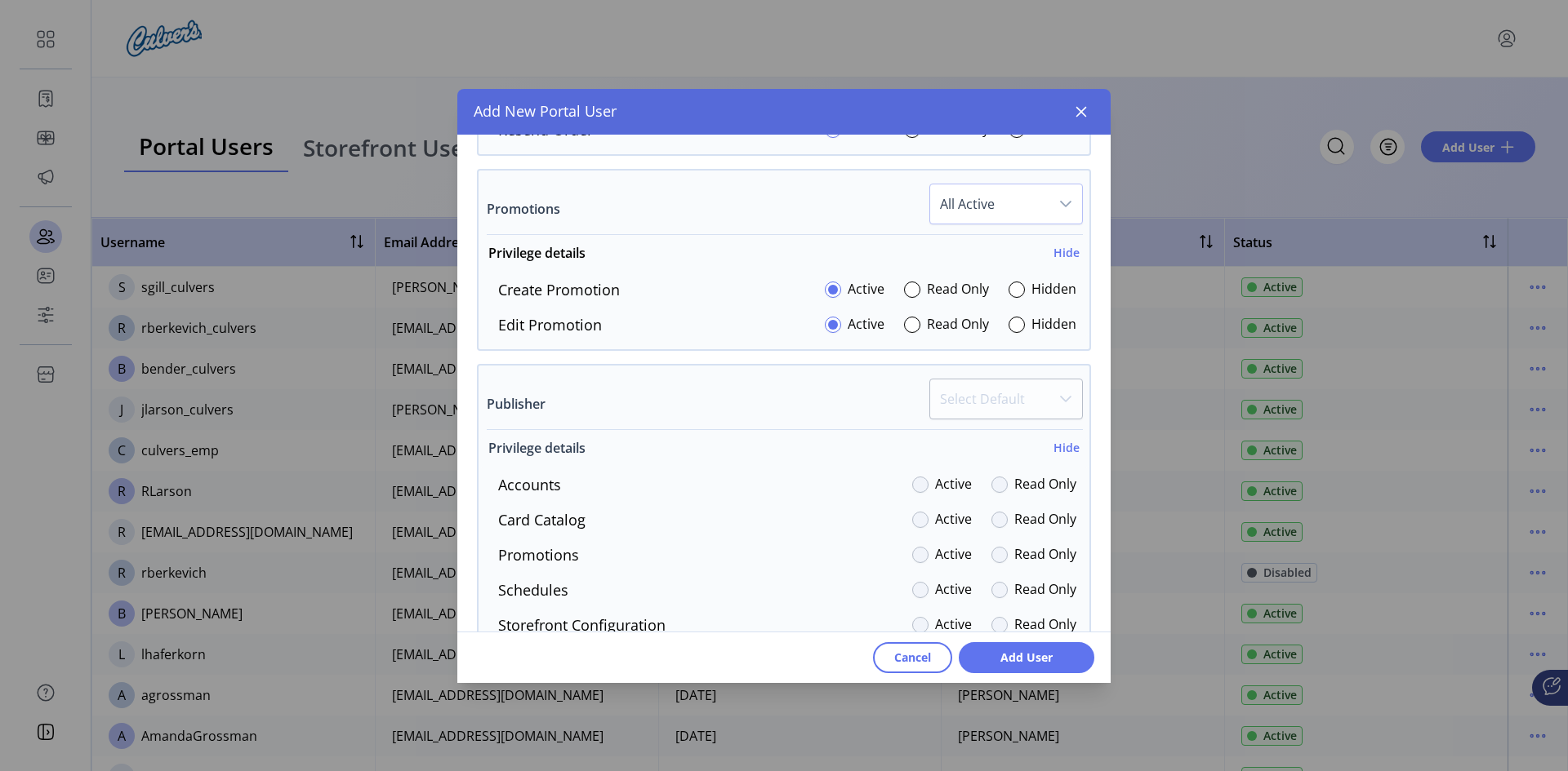
scroll to position [2040, 0]
click at [548, 404] on div "Publisher Select Default" at bounding box center [784, 405] width 597 height 51
click at [970, 409] on p-dropdown "Select Default" at bounding box center [1005, 405] width 153 height 50
click at [1054, 446] on h6 "Hide" at bounding box center [1067, 448] width 26 height 17
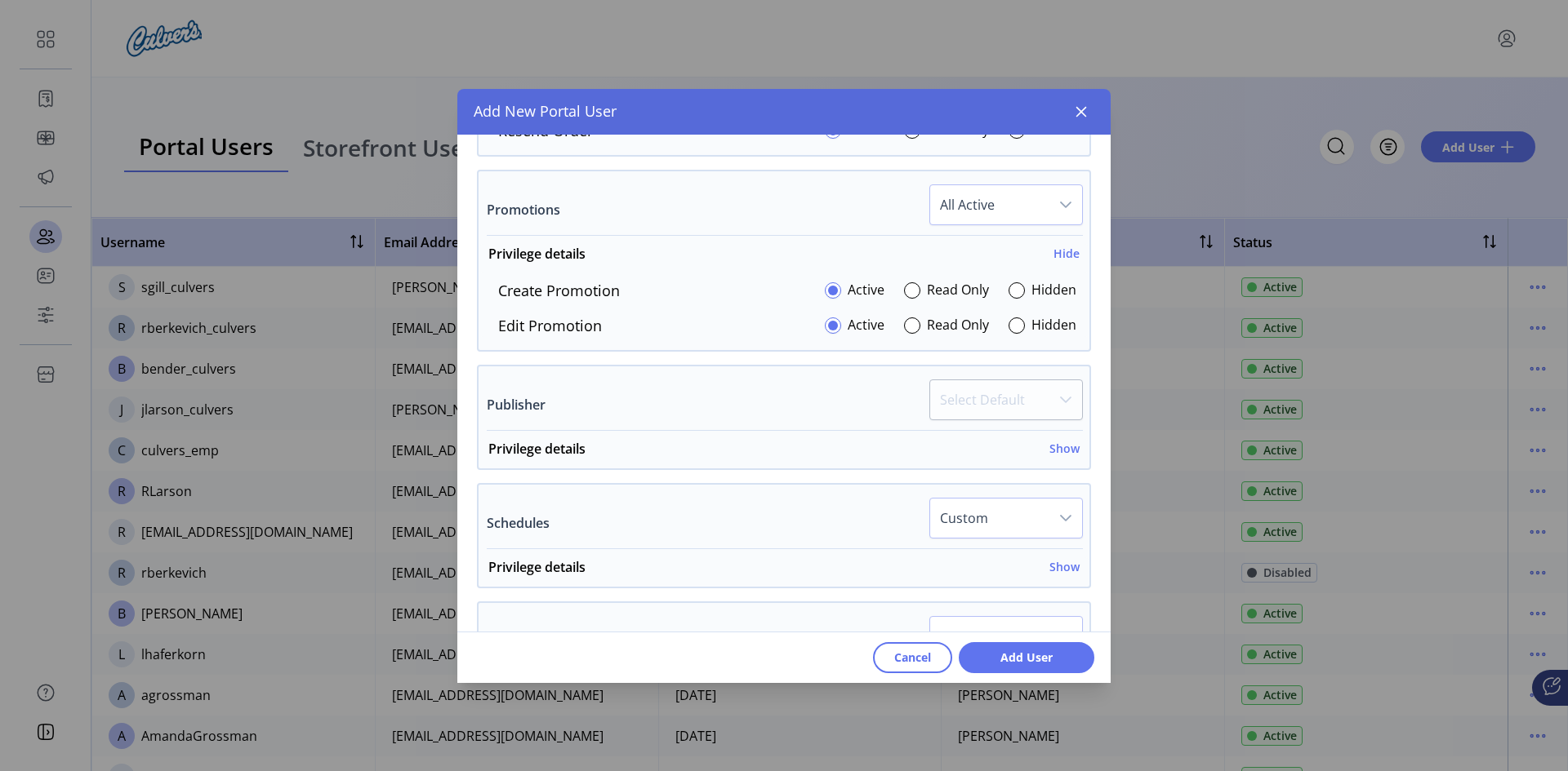
click at [1054, 400] on p-dropdown "Select Default" at bounding box center [1005, 405] width 153 height 50
click at [1049, 450] on h6 "Show" at bounding box center [1064, 448] width 30 height 17
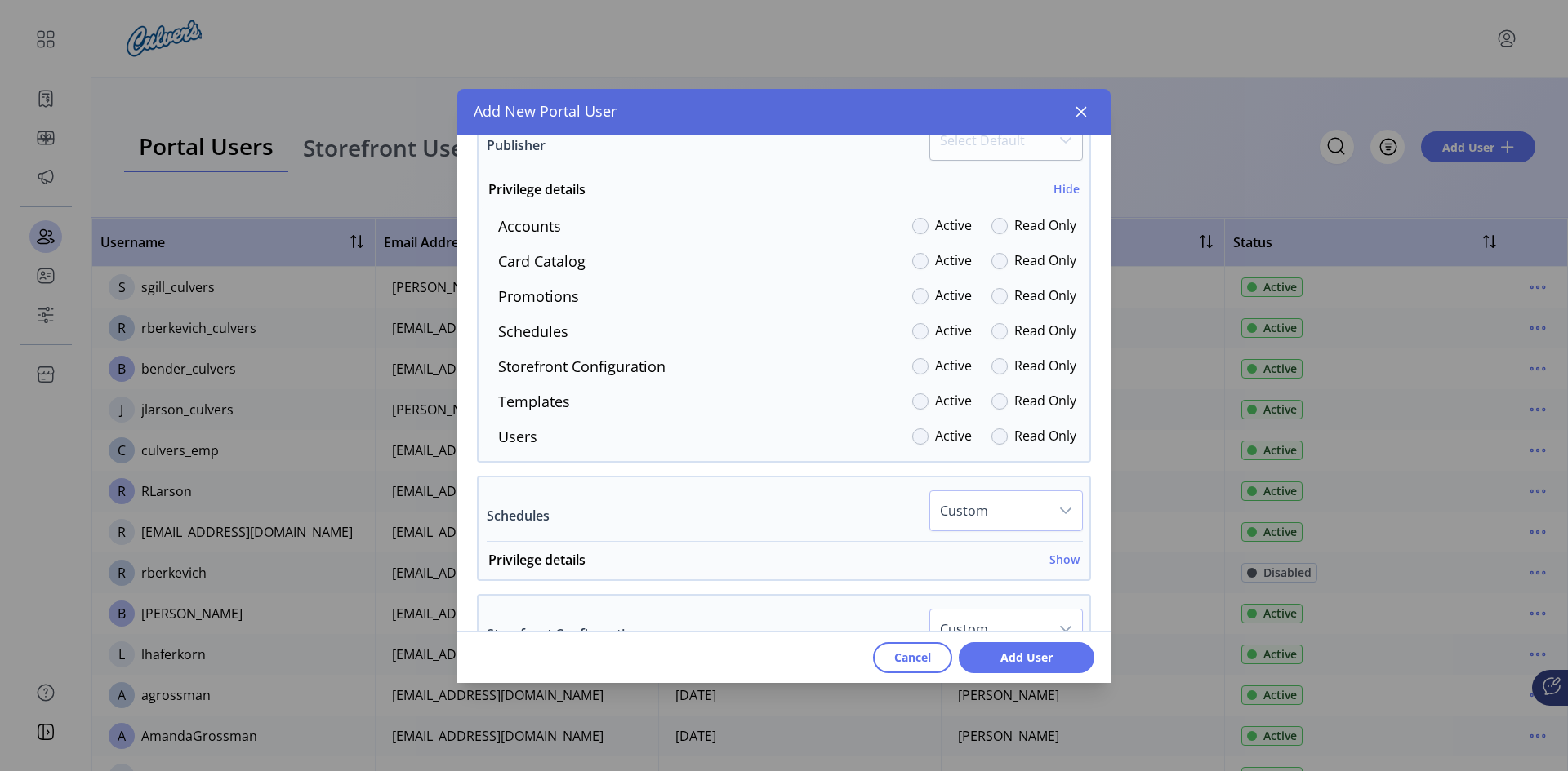
scroll to position [2367, 0]
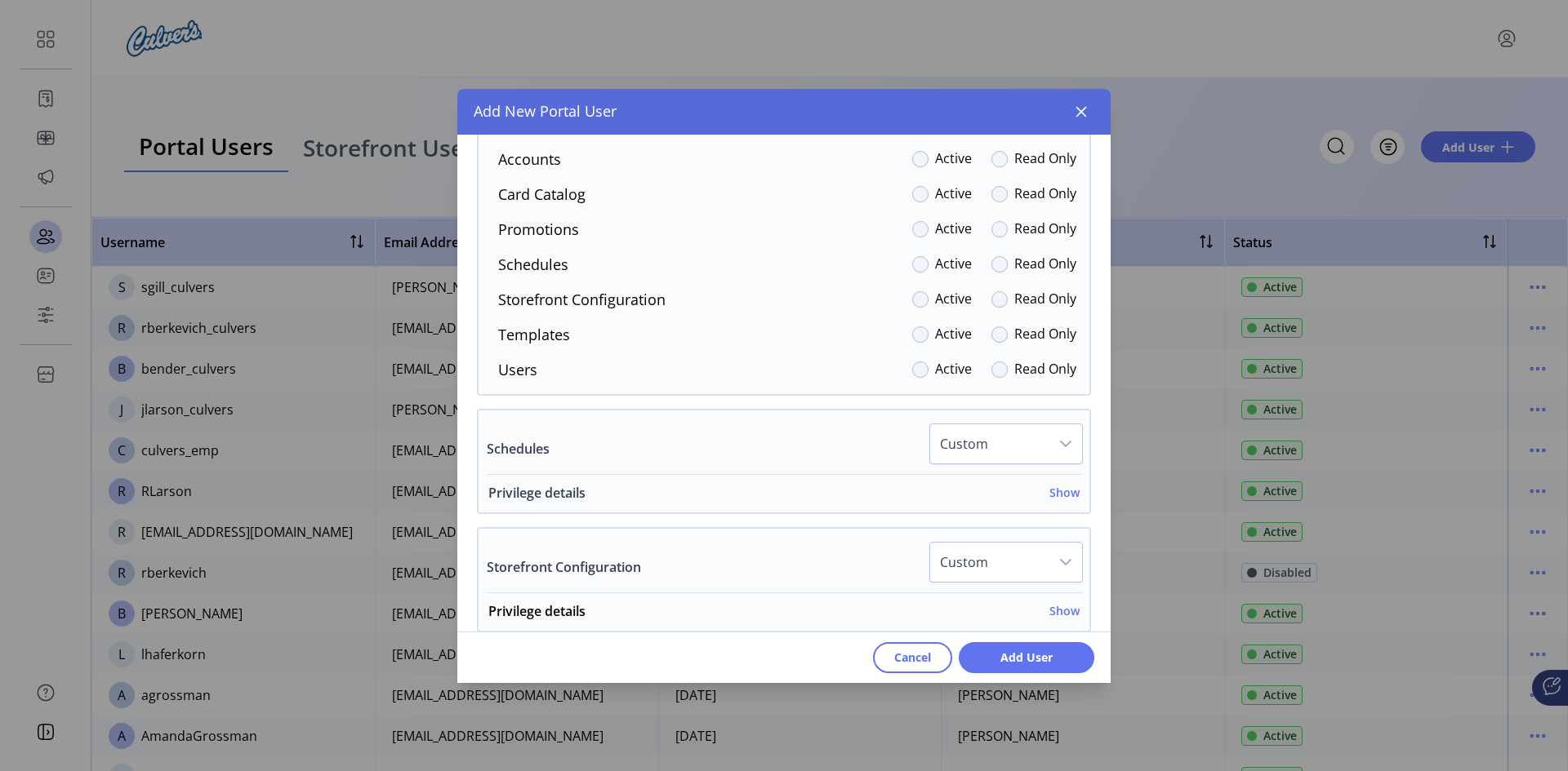
click at [1056, 495] on h6 "Show" at bounding box center [1064, 492] width 30 height 17
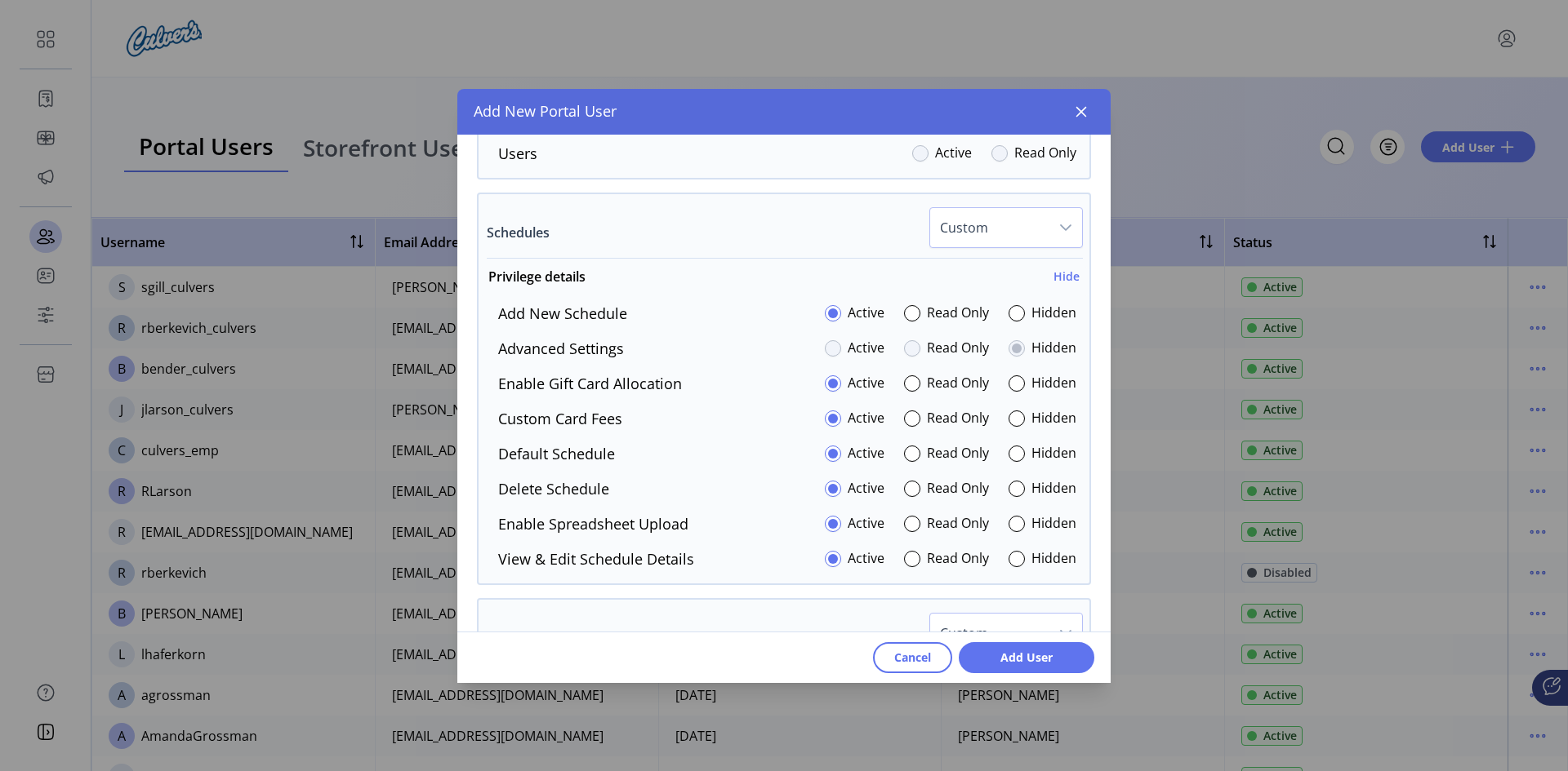
scroll to position [2612, 0]
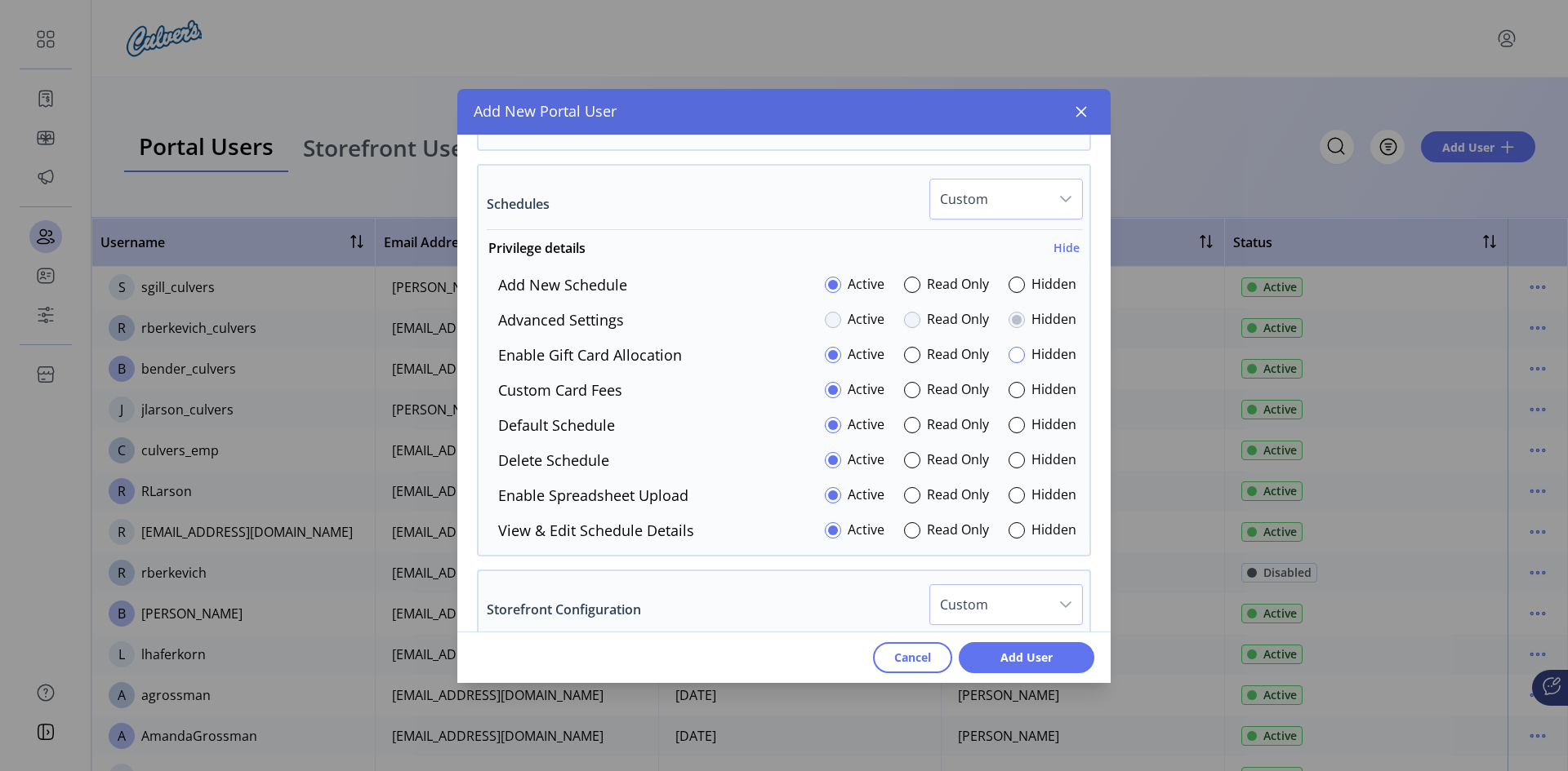
click at [1011, 351] on div at bounding box center [1016, 355] width 16 height 16
click at [1011, 498] on div at bounding box center [1016, 495] width 16 height 16
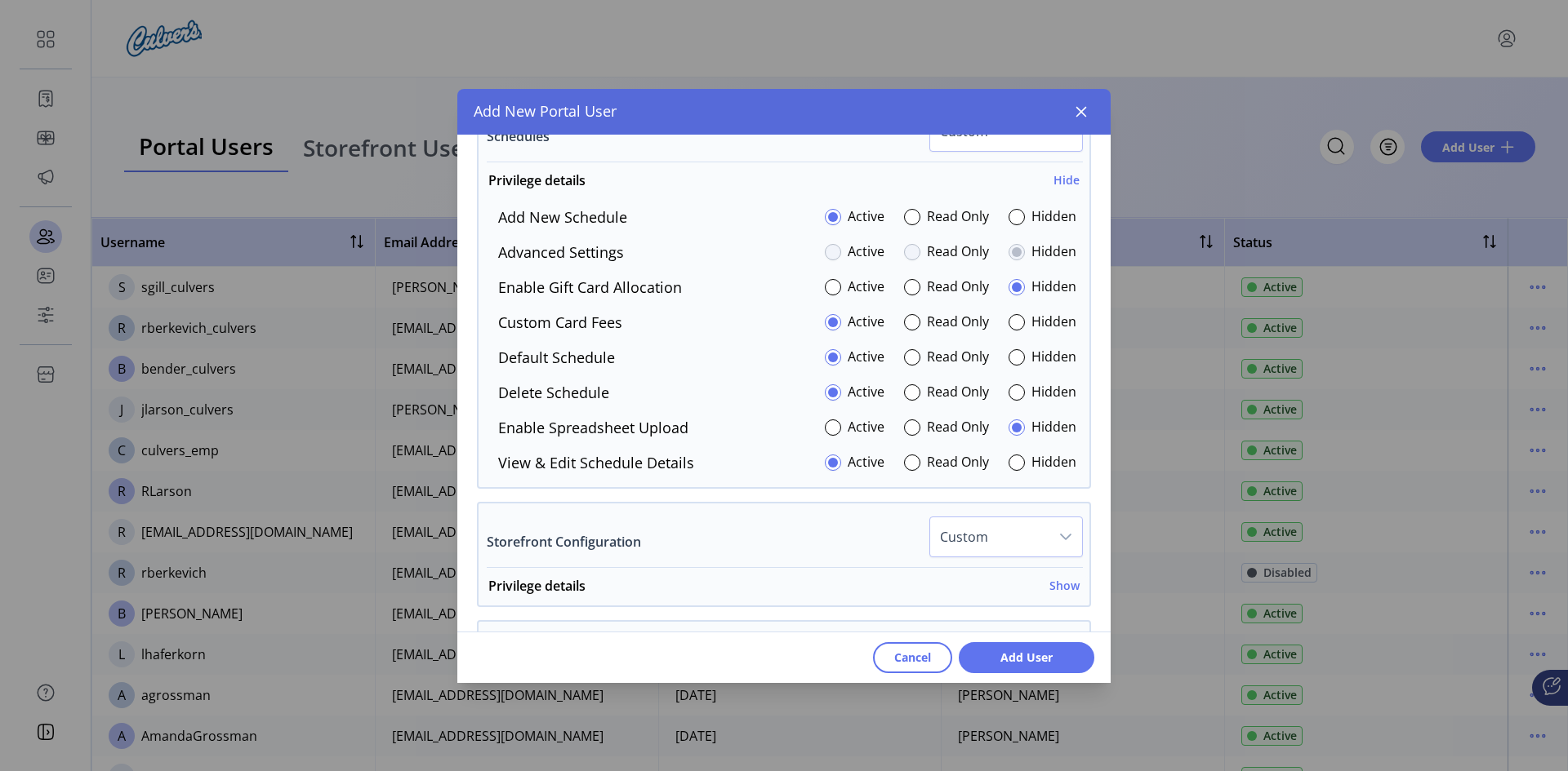
scroll to position [2775, 0]
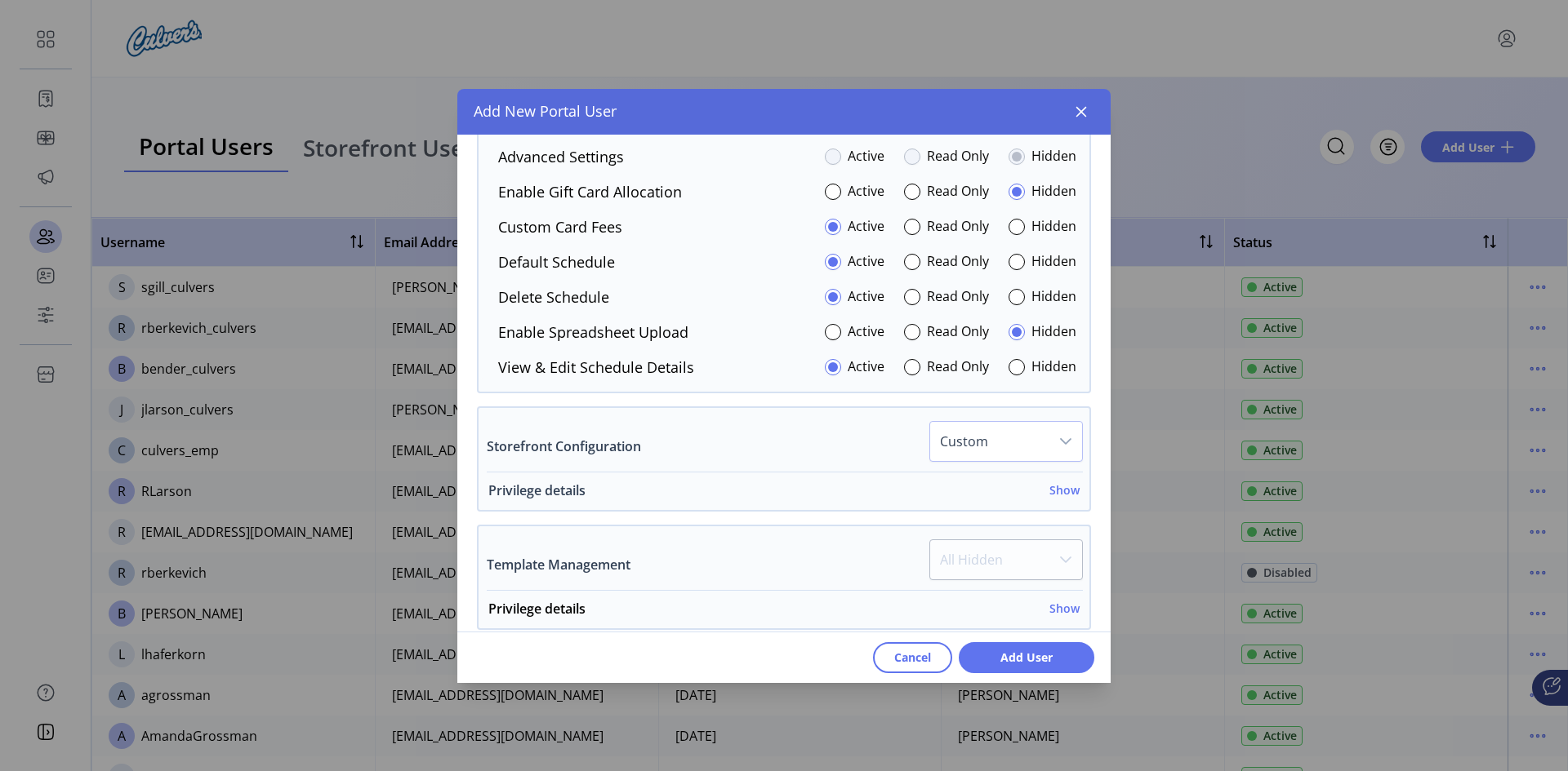
click at [1064, 485] on h6 "Show" at bounding box center [1064, 490] width 30 height 17
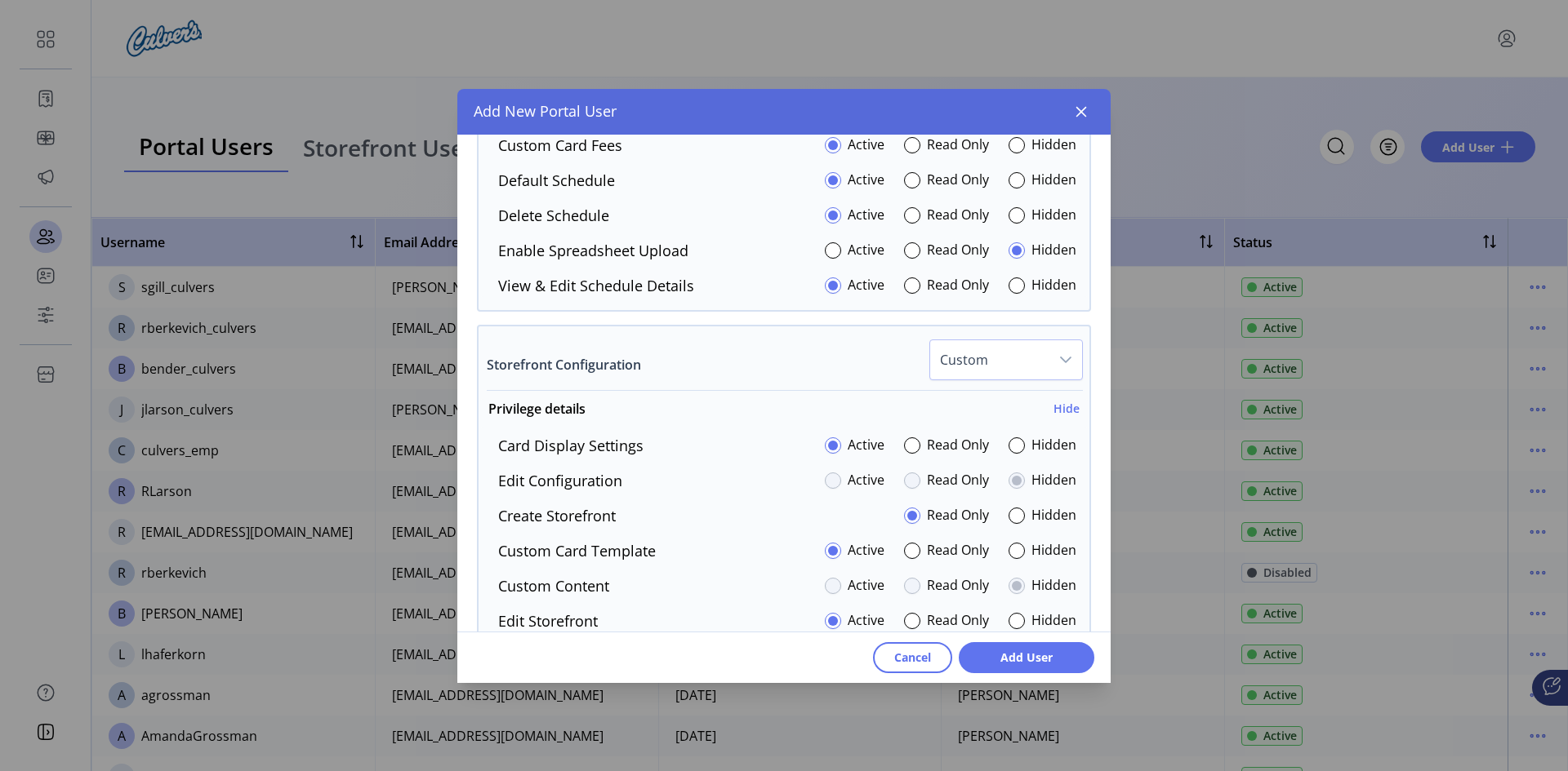
scroll to position [2938, 0]
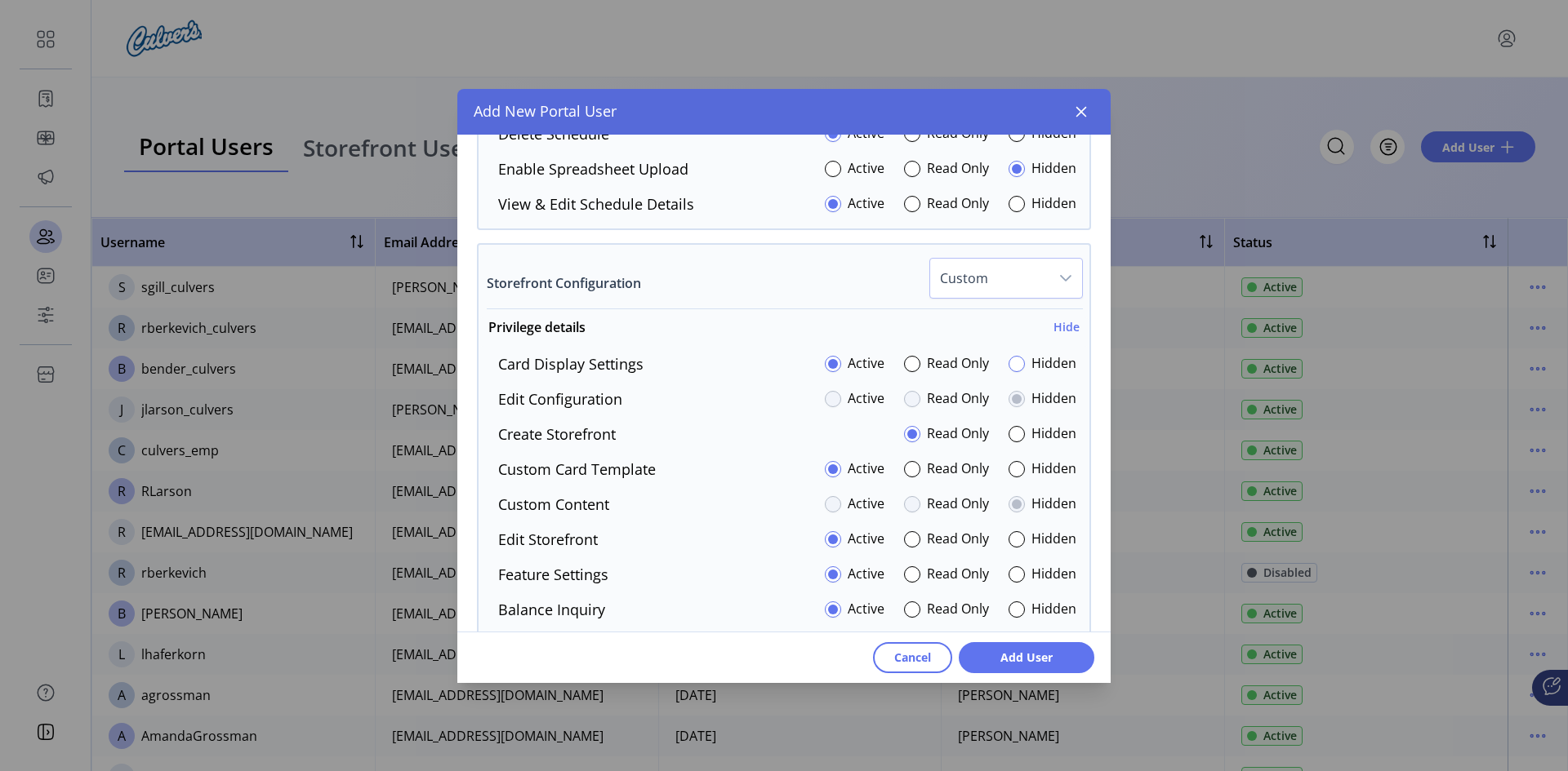
click at [1010, 365] on div at bounding box center [1016, 363] width 16 height 16
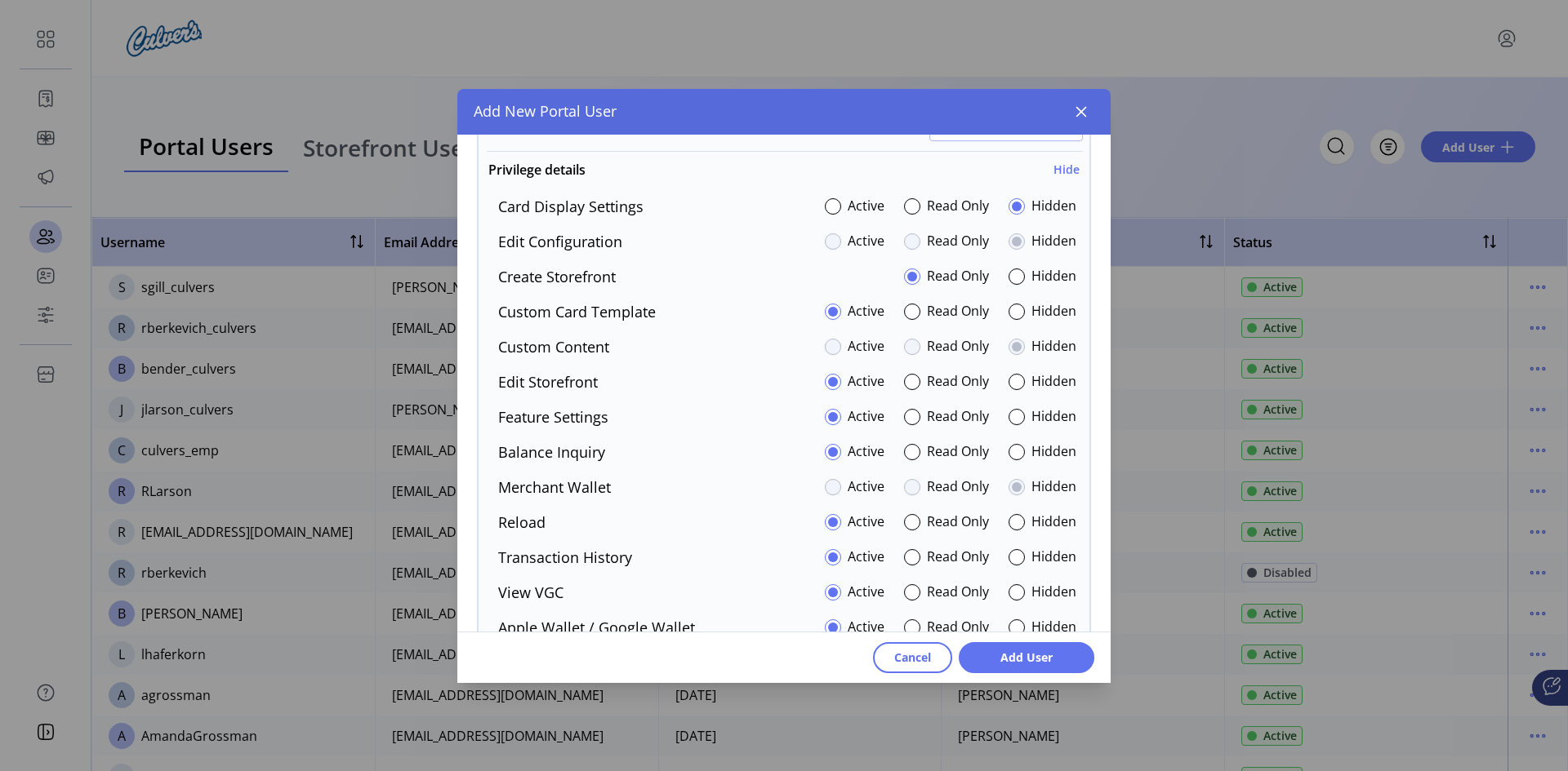
scroll to position [3101, 0]
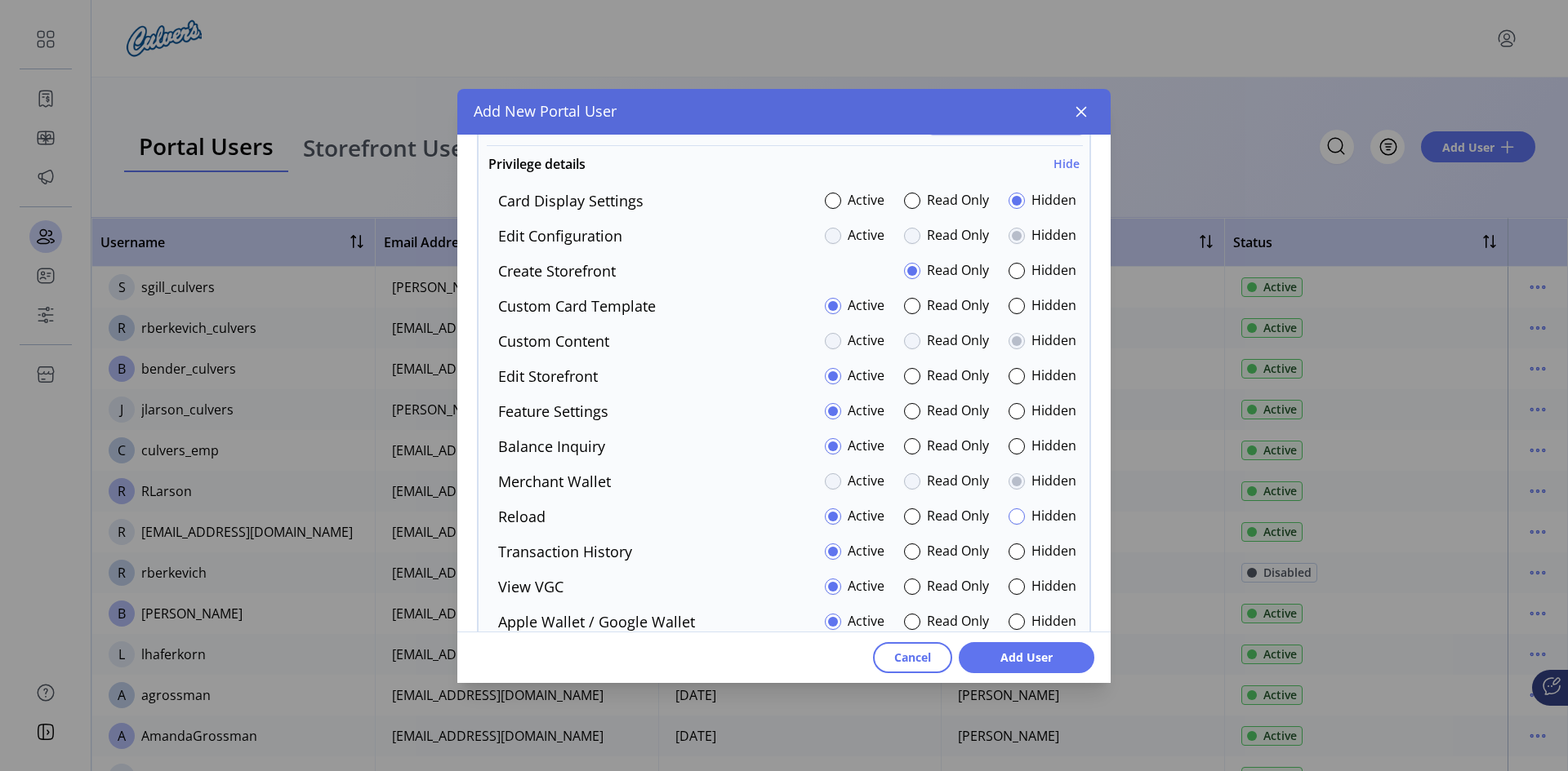
click at [1010, 515] on div at bounding box center [1016, 517] width 16 height 16
click at [1011, 410] on div at bounding box center [1016, 411] width 16 height 16
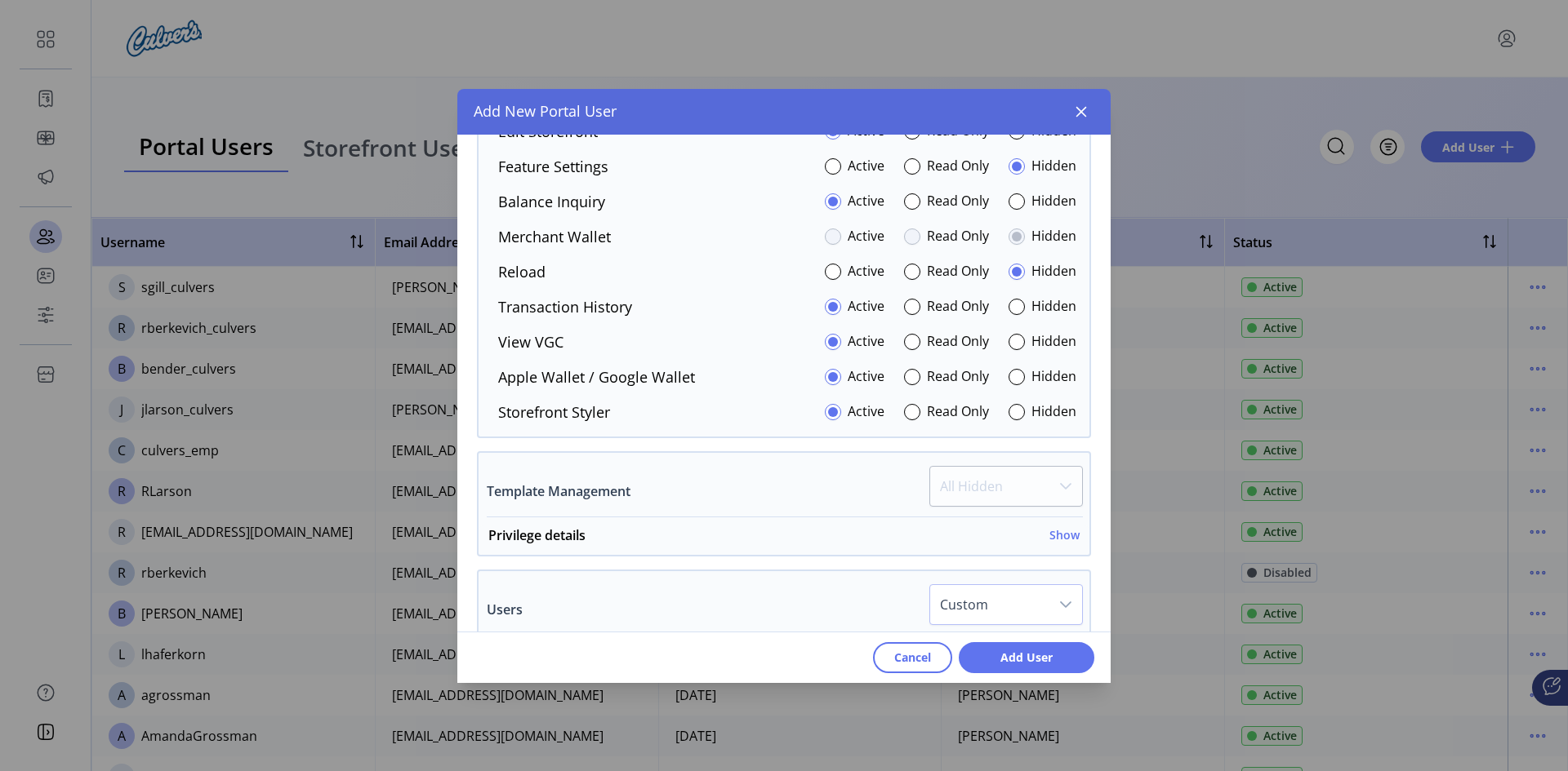
scroll to position [3428, 0]
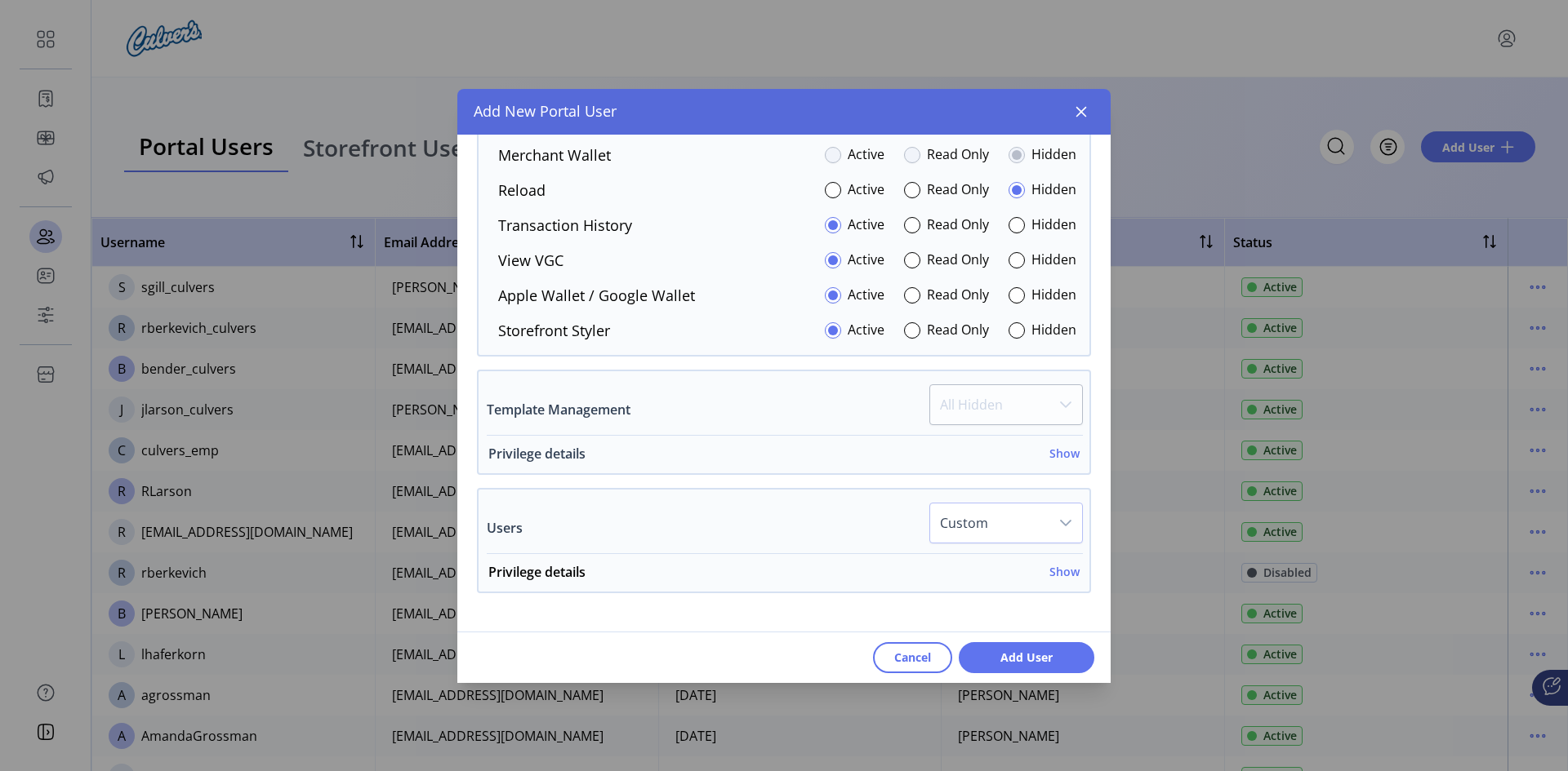
click at [1061, 451] on h6 "Show" at bounding box center [1064, 453] width 30 height 17
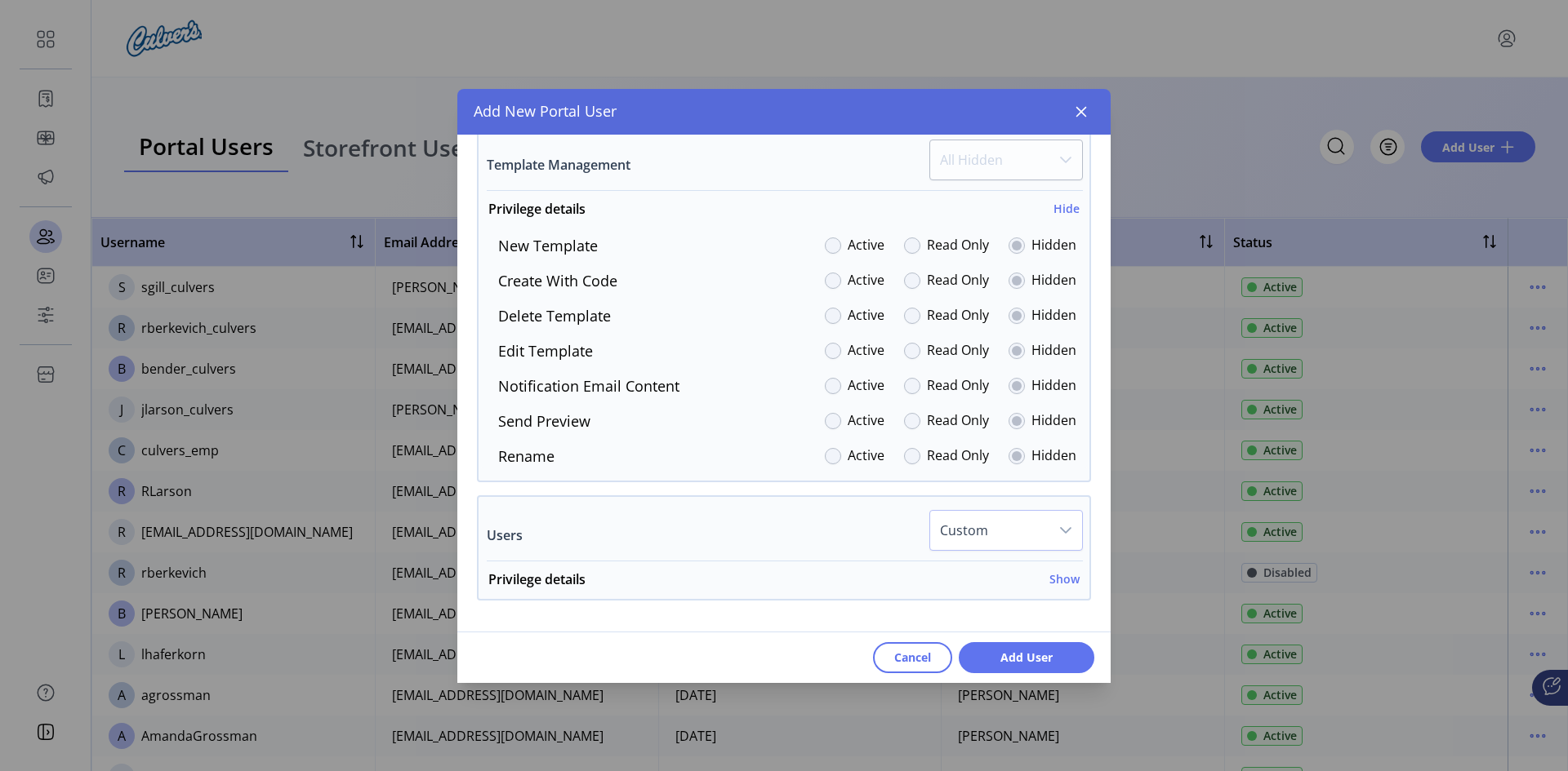
scroll to position [3744, 0]
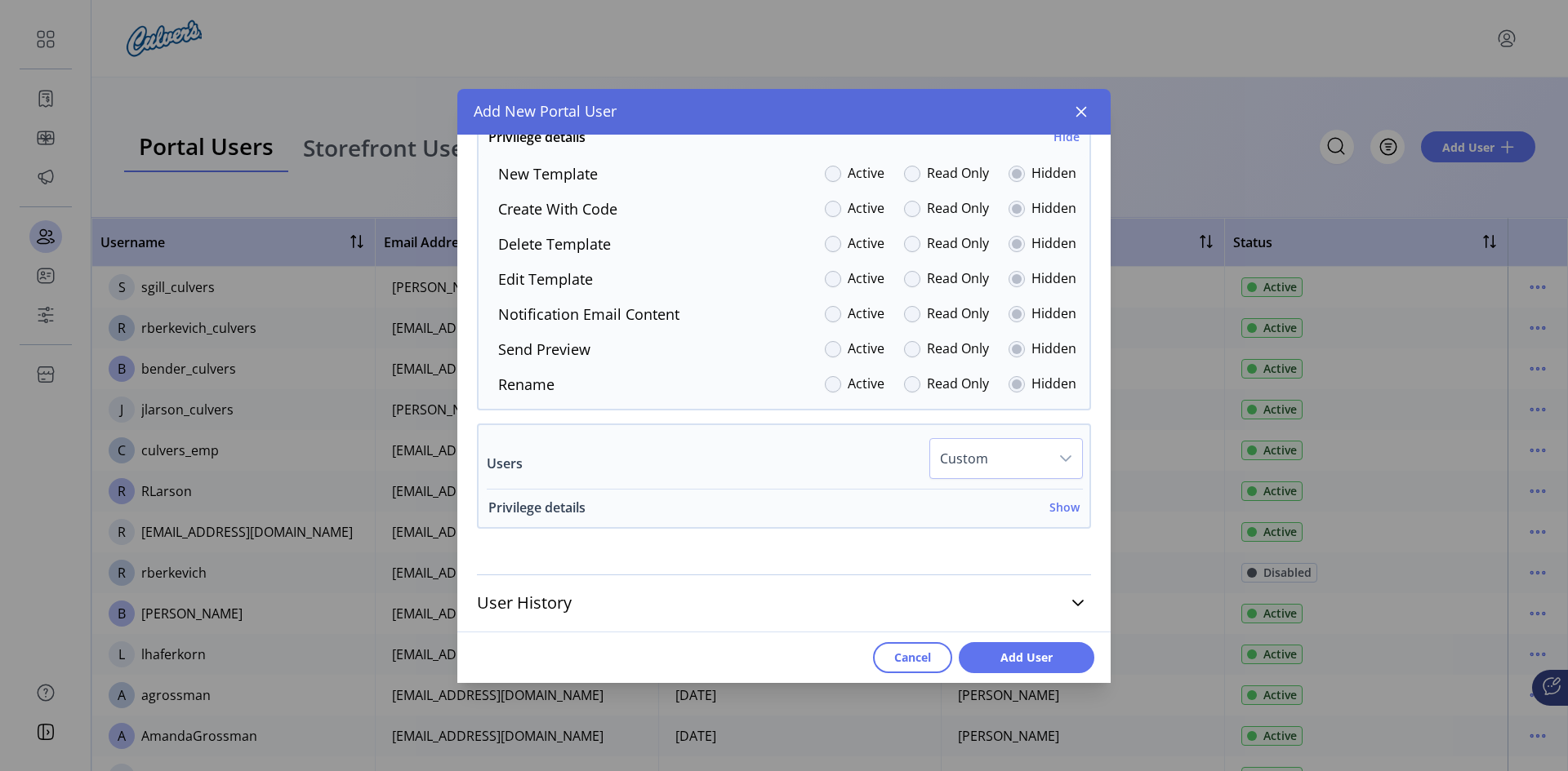
click at [1049, 509] on h6 "Show" at bounding box center [1064, 507] width 30 height 17
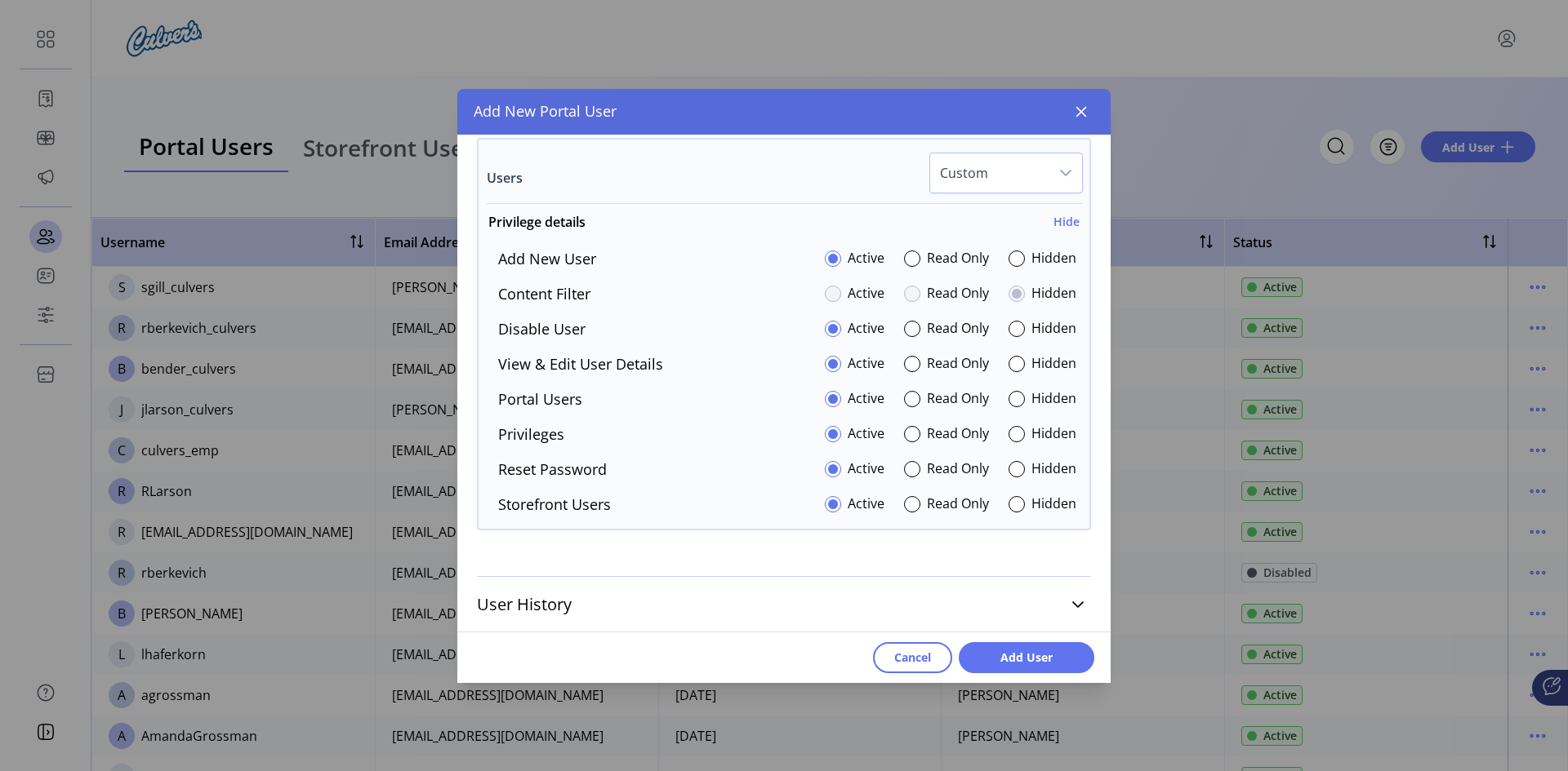
scroll to position [4032, 0]
click at [1009, 500] on div at bounding box center [1016, 503] width 16 height 16
click at [1020, 662] on span "Add User" at bounding box center [1027, 658] width 94 height 17
